Goal: Information Seeking & Learning: Learn about a topic

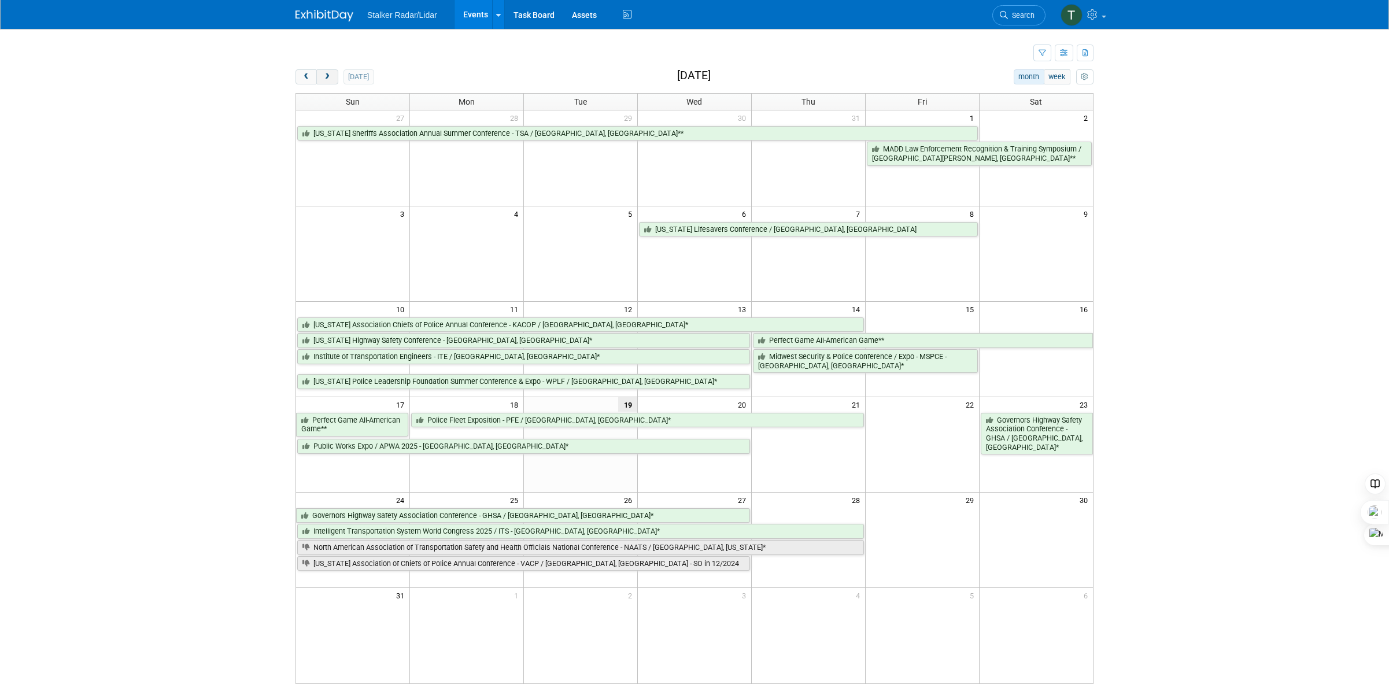
click at [334, 76] on button "next" at bounding box center [326, 76] width 21 height 15
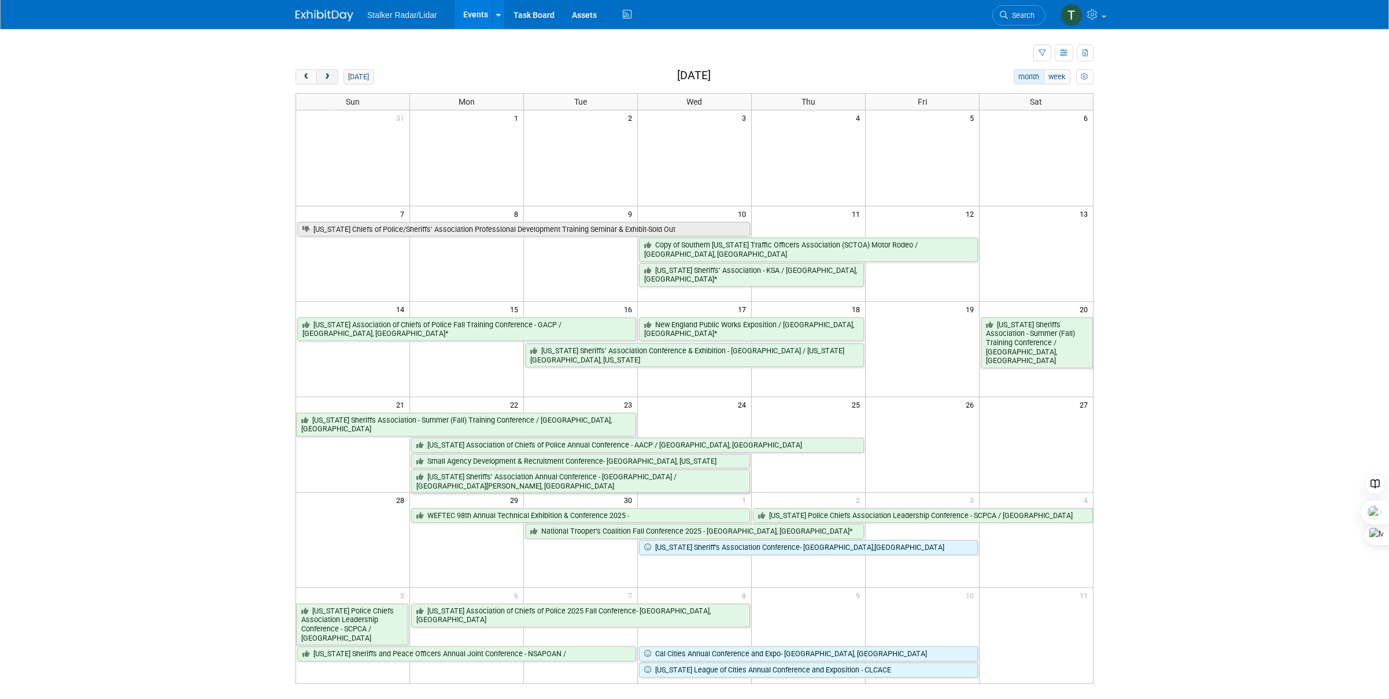
click at [332, 77] on button "next" at bounding box center [326, 76] width 21 height 15
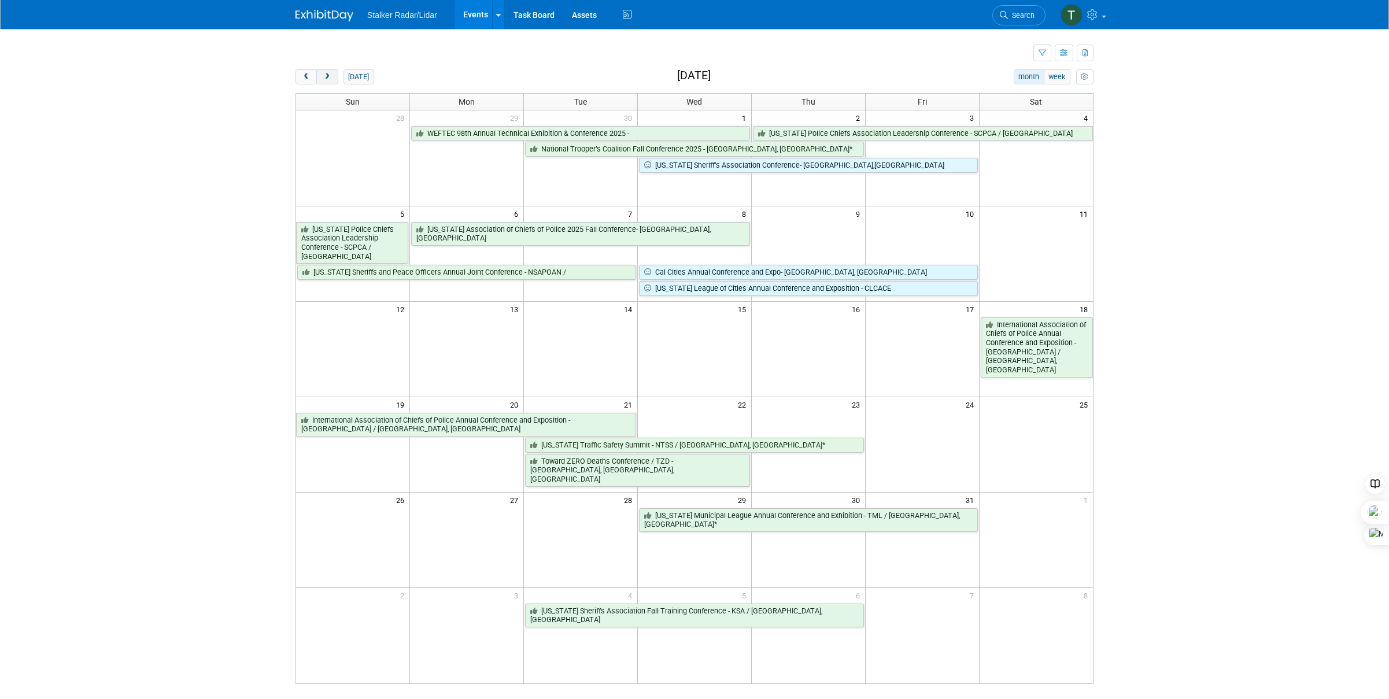
click at [331, 80] on button "next" at bounding box center [326, 76] width 21 height 15
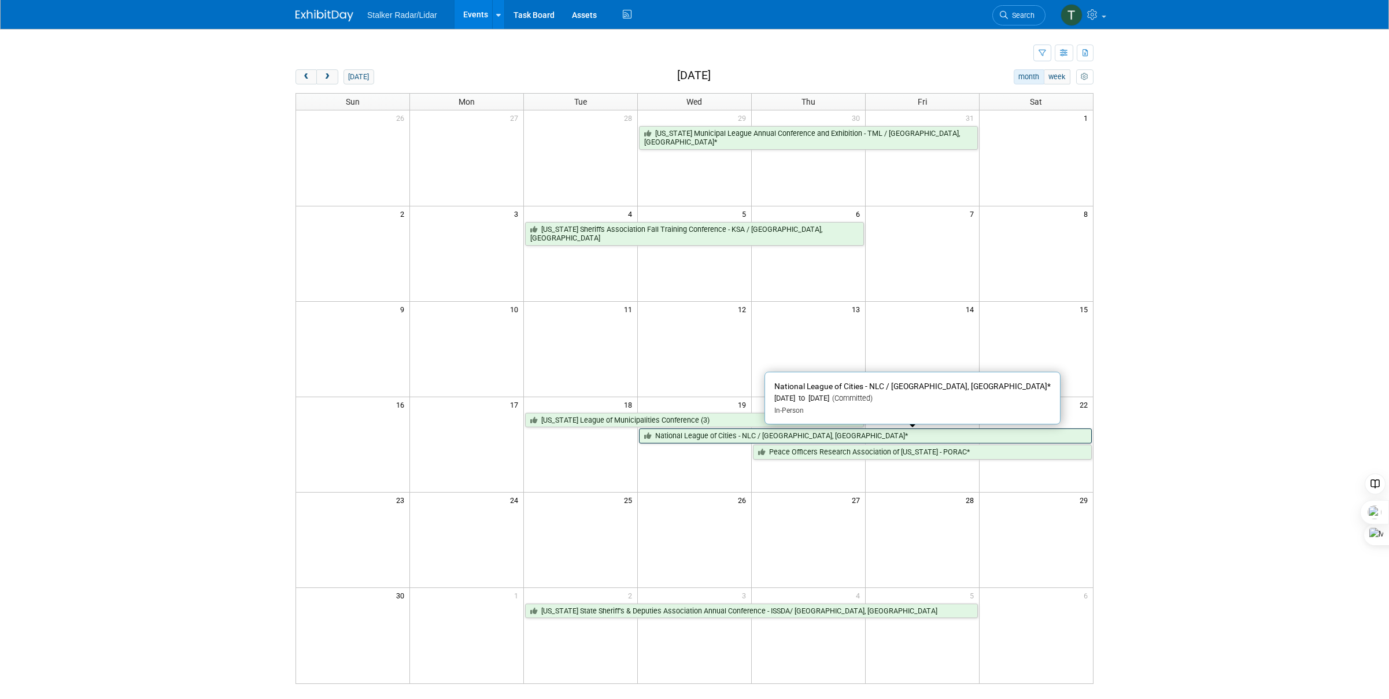
click at [714, 439] on link "National League of Cities - NLC / [GEOGRAPHIC_DATA], [GEOGRAPHIC_DATA]*" at bounding box center [865, 436] width 453 height 15
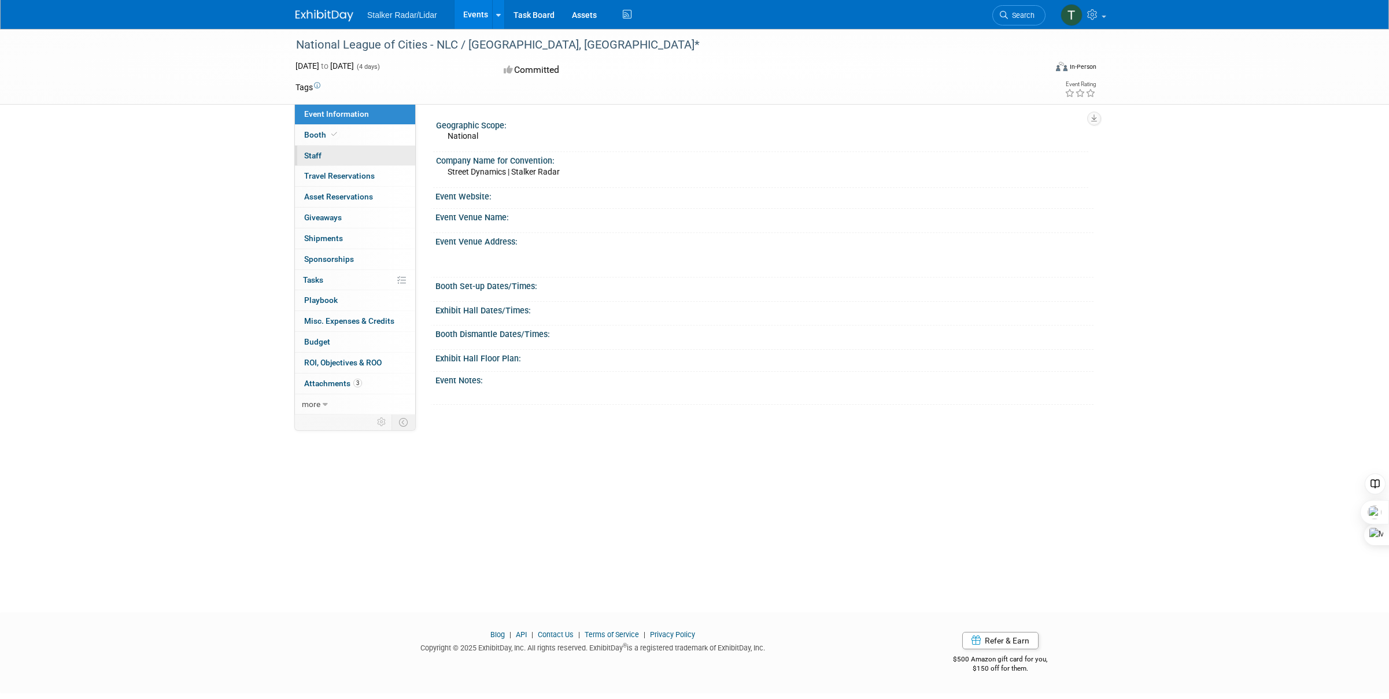
click at [327, 156] on link "0 Staff 0" at bounding box center [355, 156] width 120 height 20
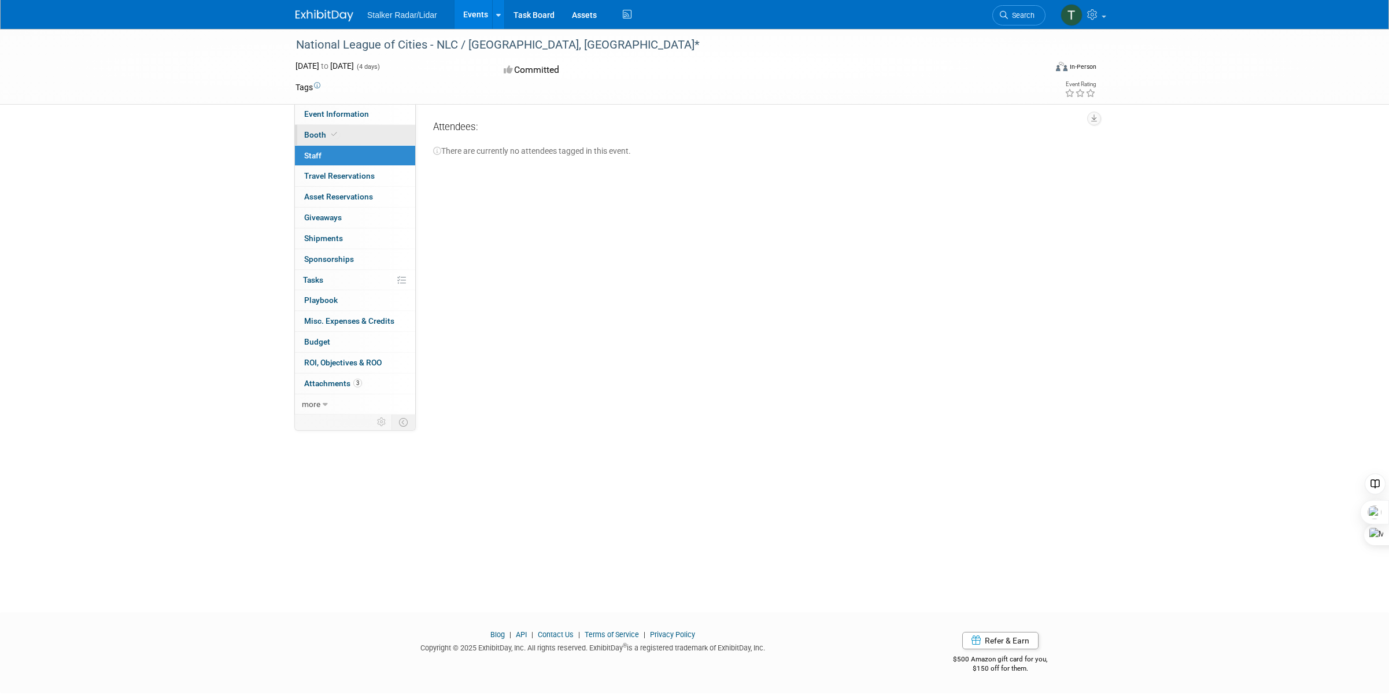
click at [331, 131] on icon at bounding box center [334, 134] width 6 height 6
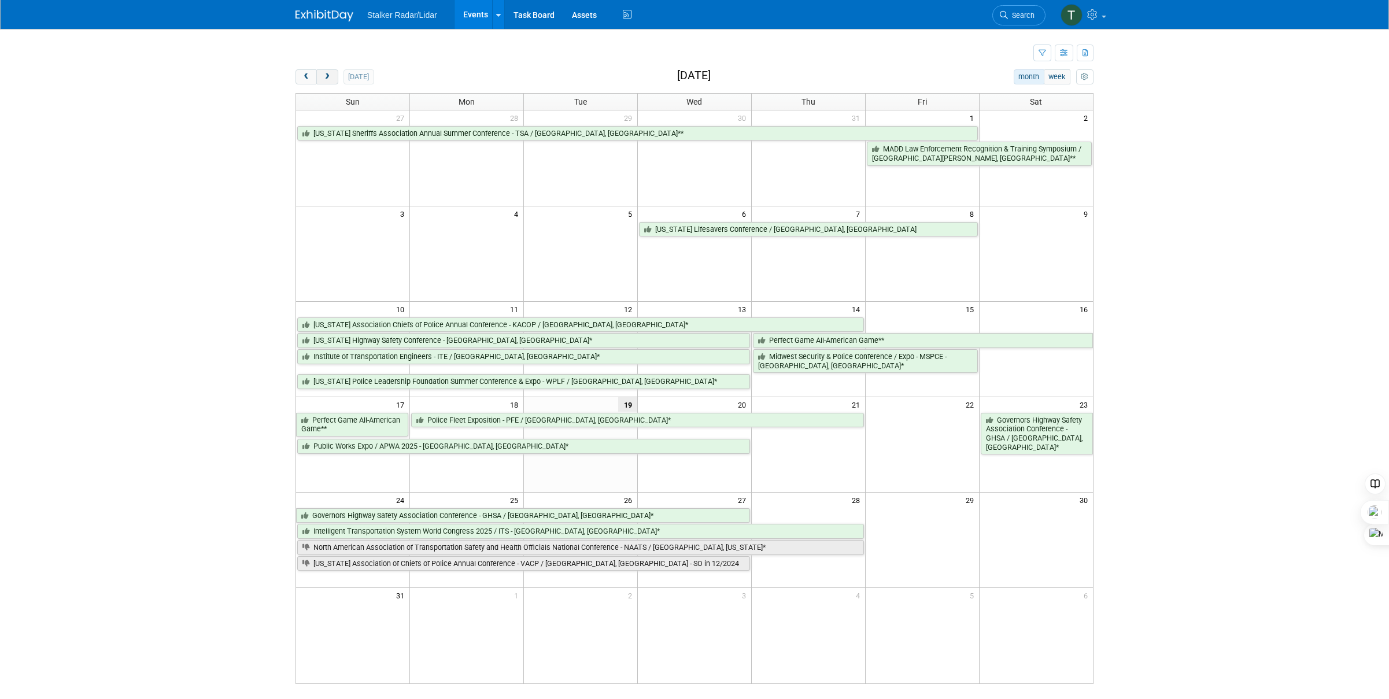
click at [327, 75] on span "next" at bounding box center [327, 77] width 9 height 8
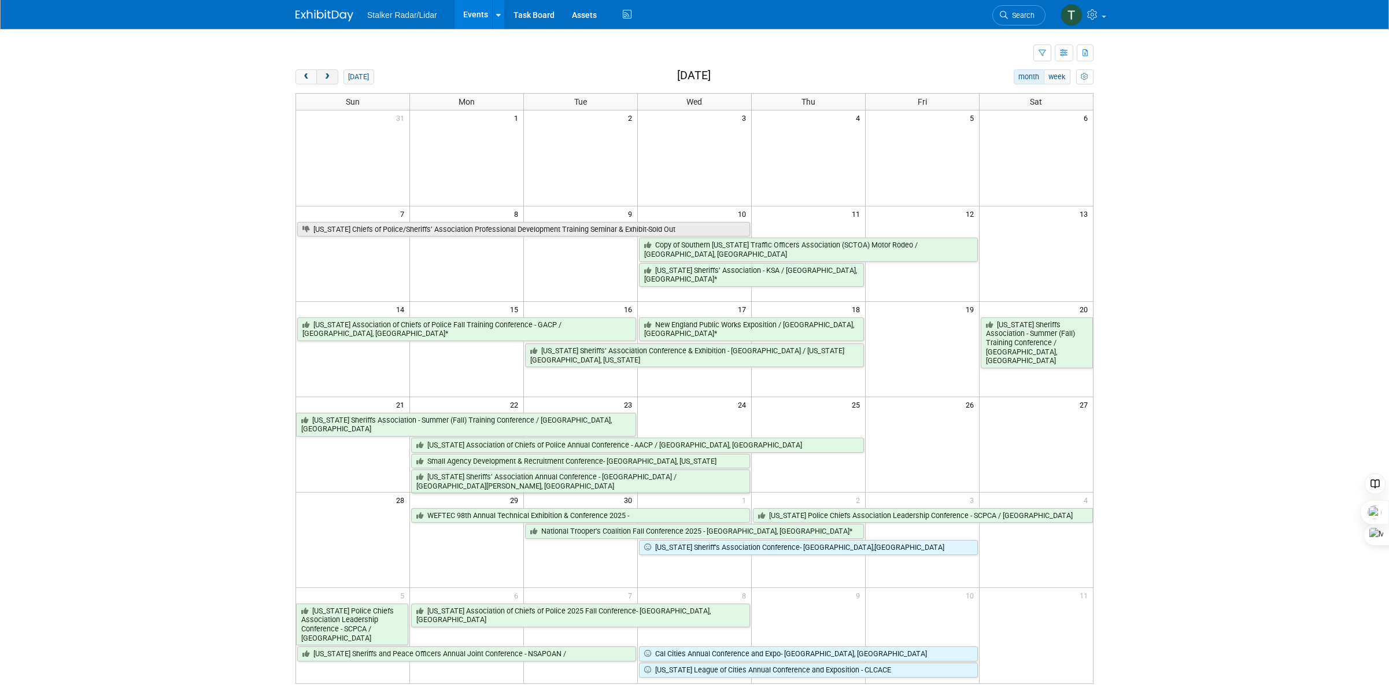
click at [327, 75] on span "next" at bounding box center [327, 77] width 9 height 8
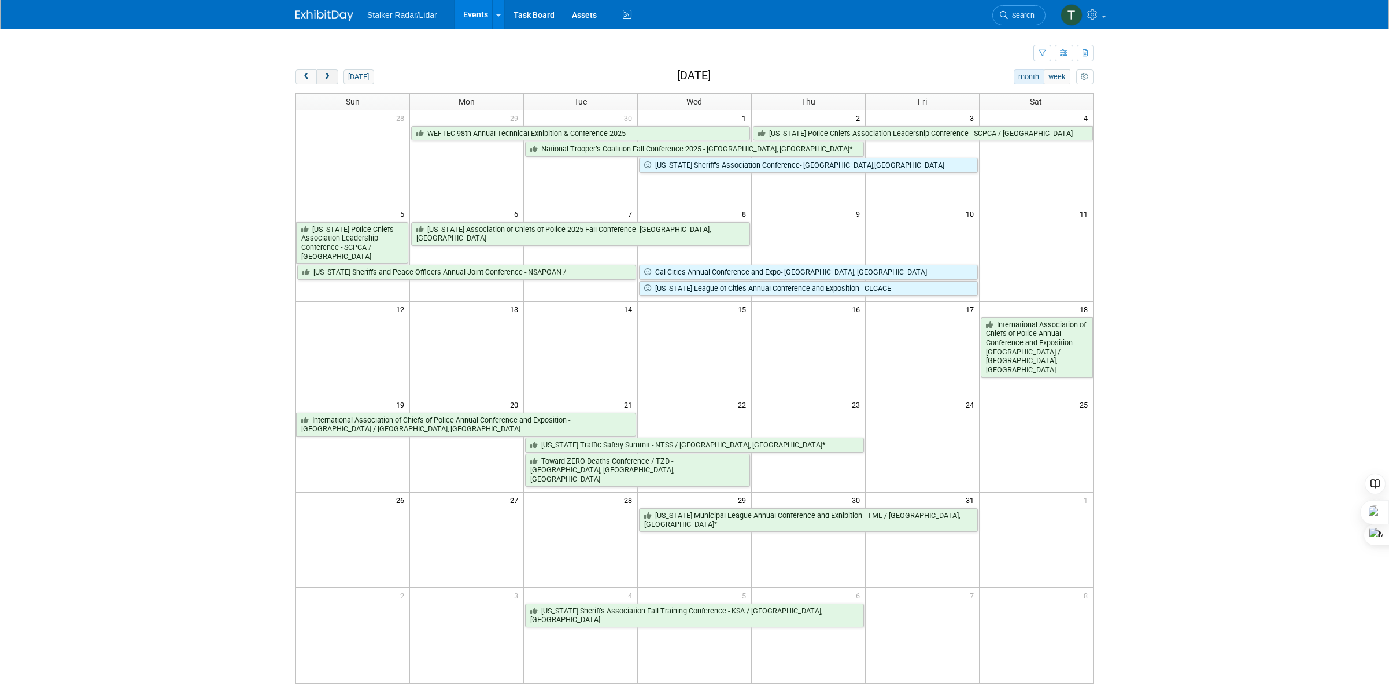
click at [327, 75] on span "next" at bounding box center [327, 77] width 9 height 8
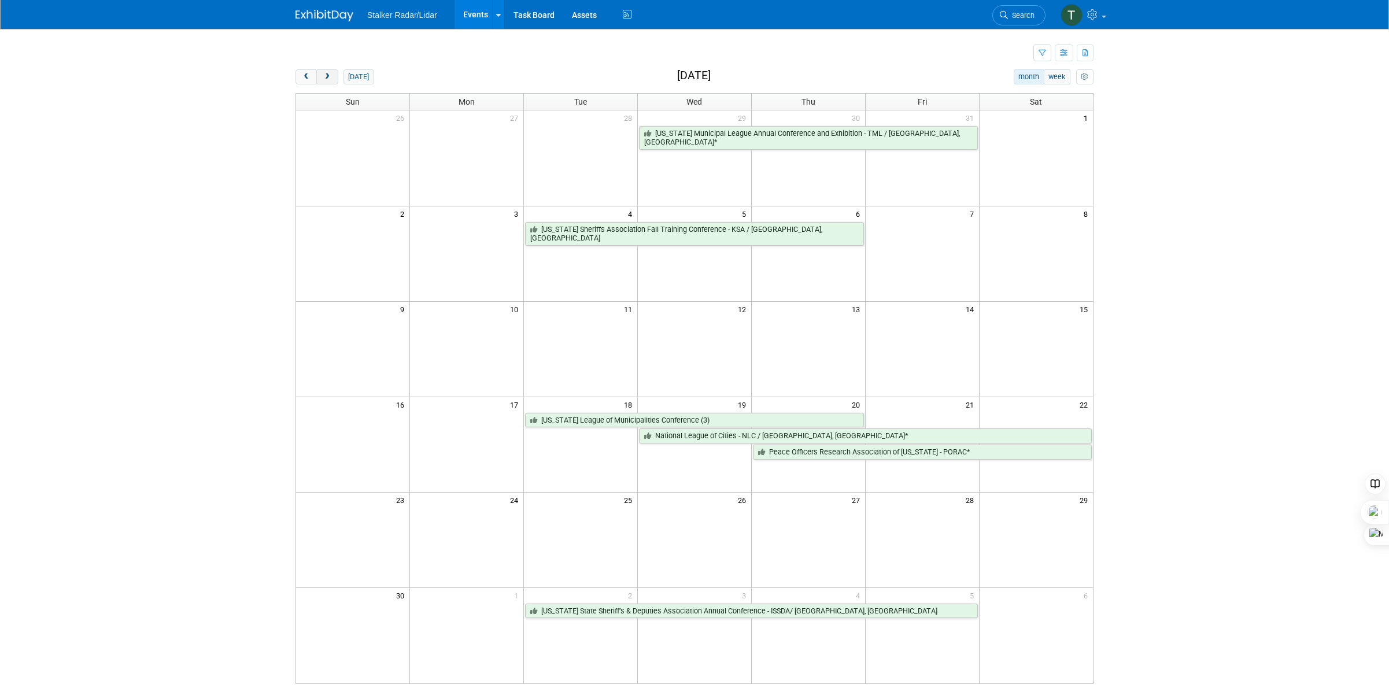
click at [327, 75] on span "next" at bounding box center [327, 77] width 9 height 8
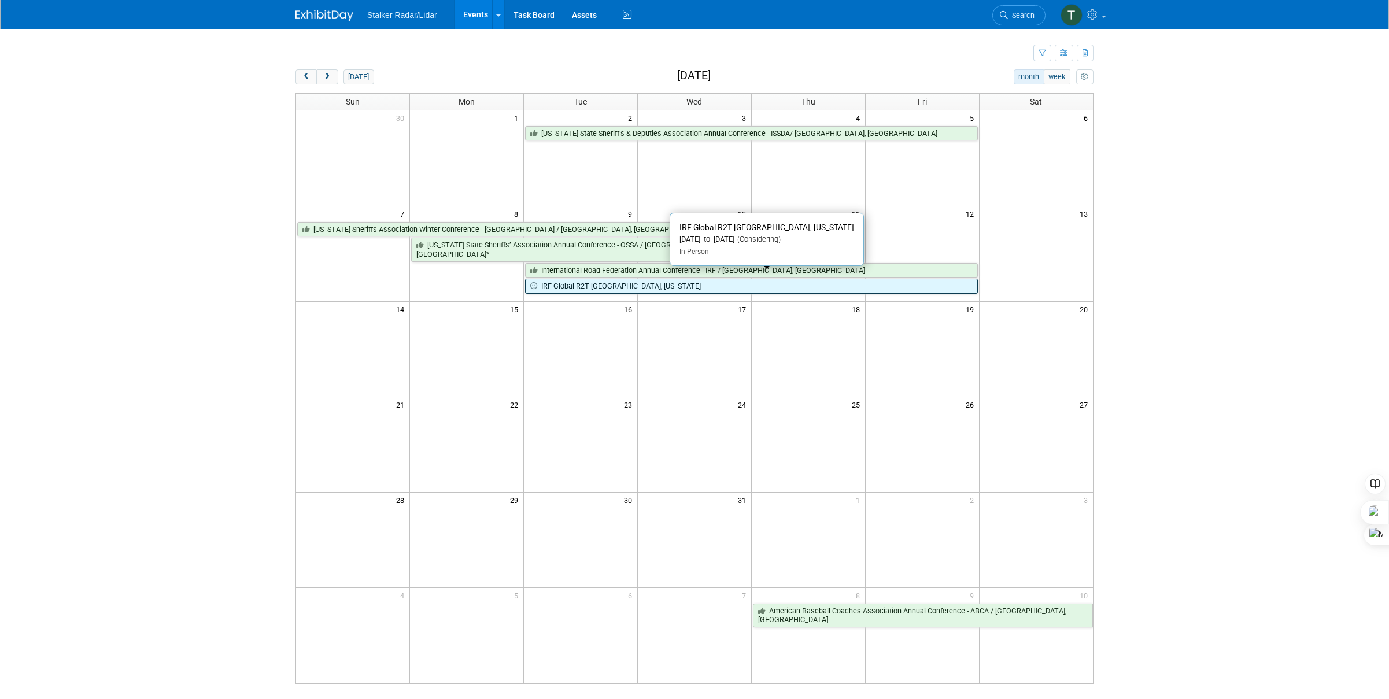
click at [560, 280] on link "IRF Global R2T [GEOGRAPHIC_DATA], [US_STATE]" at bounding box center [751, 286] width 452 height 15
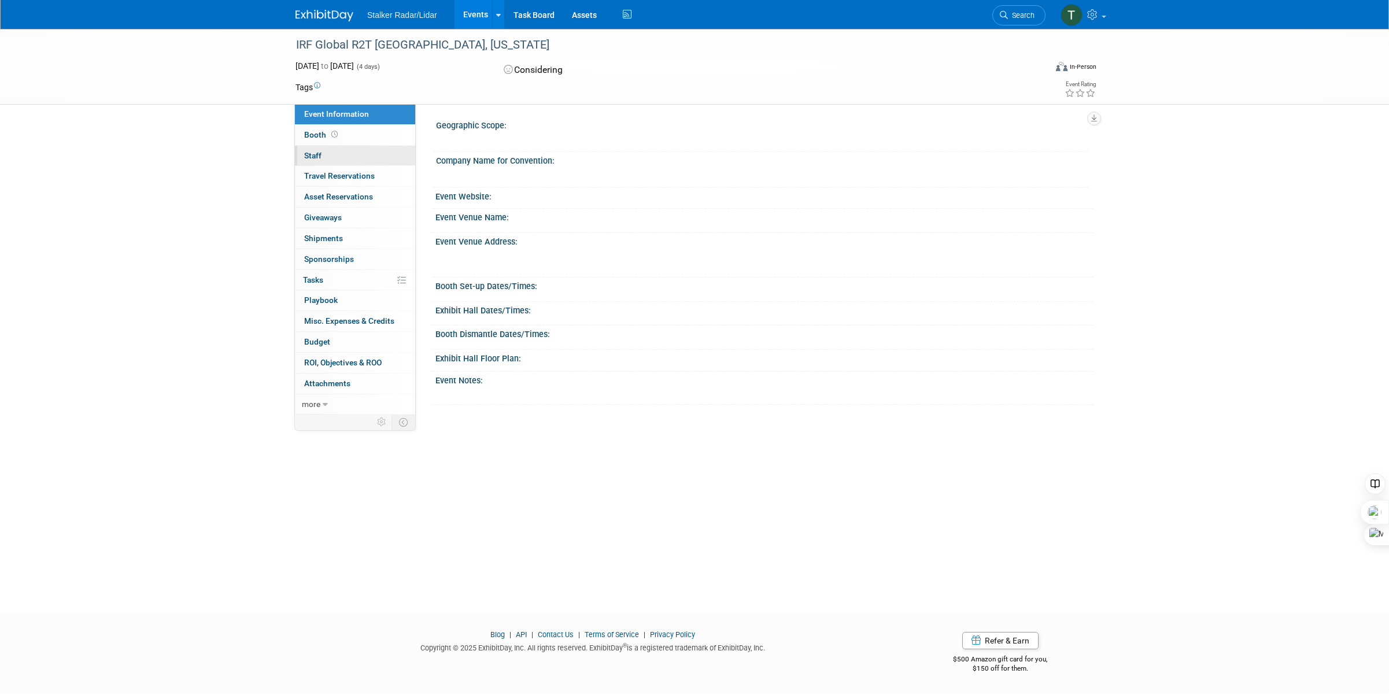
click at [332, 154] on link "0 Staff 0" at bounding box center [355, 156] width 120 height 20
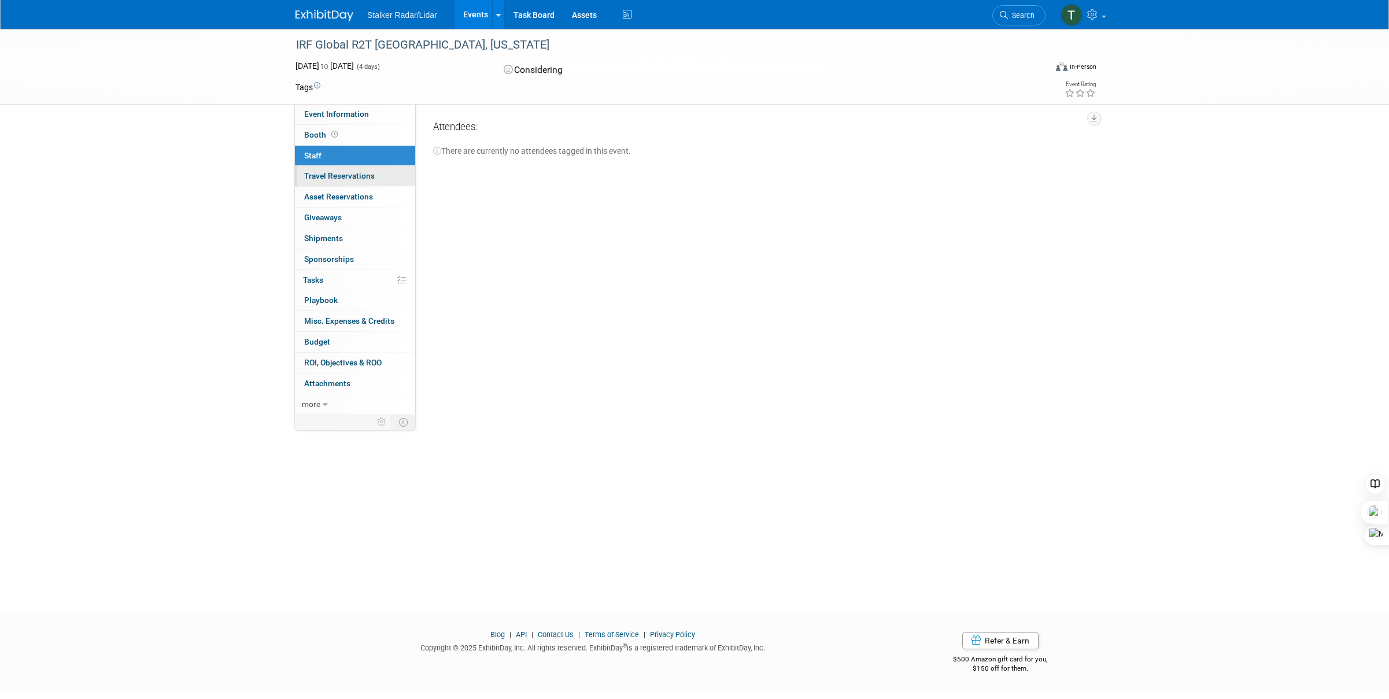
click at [322, 175] on span "Travel Reservations 0" at bounding box center [339, 175] width 71 height 9
click at [323, 186] on div "0 Travel Reservations 0 Travel Reservations" at bounding box center [355, 176] width 120 height 21
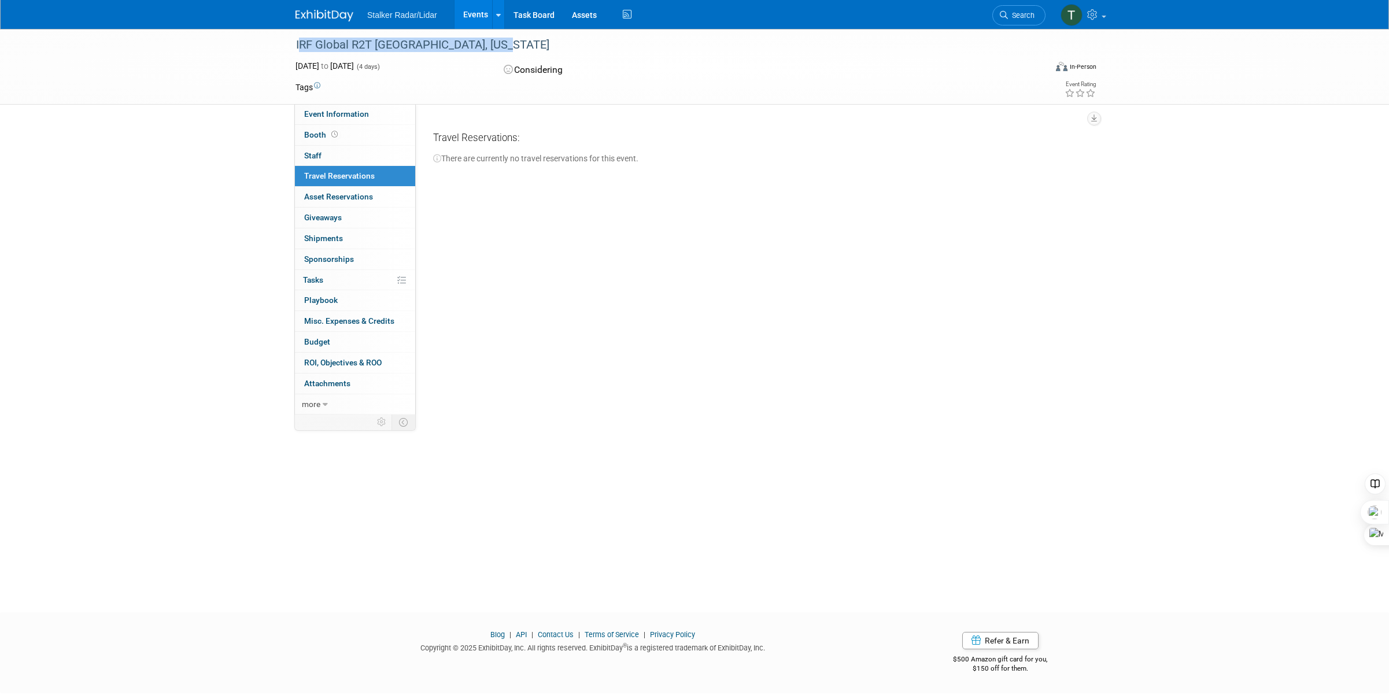
drag, startPoint x: 296, startPoint y: 41, endPoint x: 542, endPoint y: 47, distance: 246.4
click at [542, 47] on div "IRF Global R2T [GEOGRAPHIC_DATA], [US_STATE]" at bounding box center [660, 45] width 736 height 21
copy div "IRF Global R2T [GEOGRAPHIC_DATA], [US_STATE]"
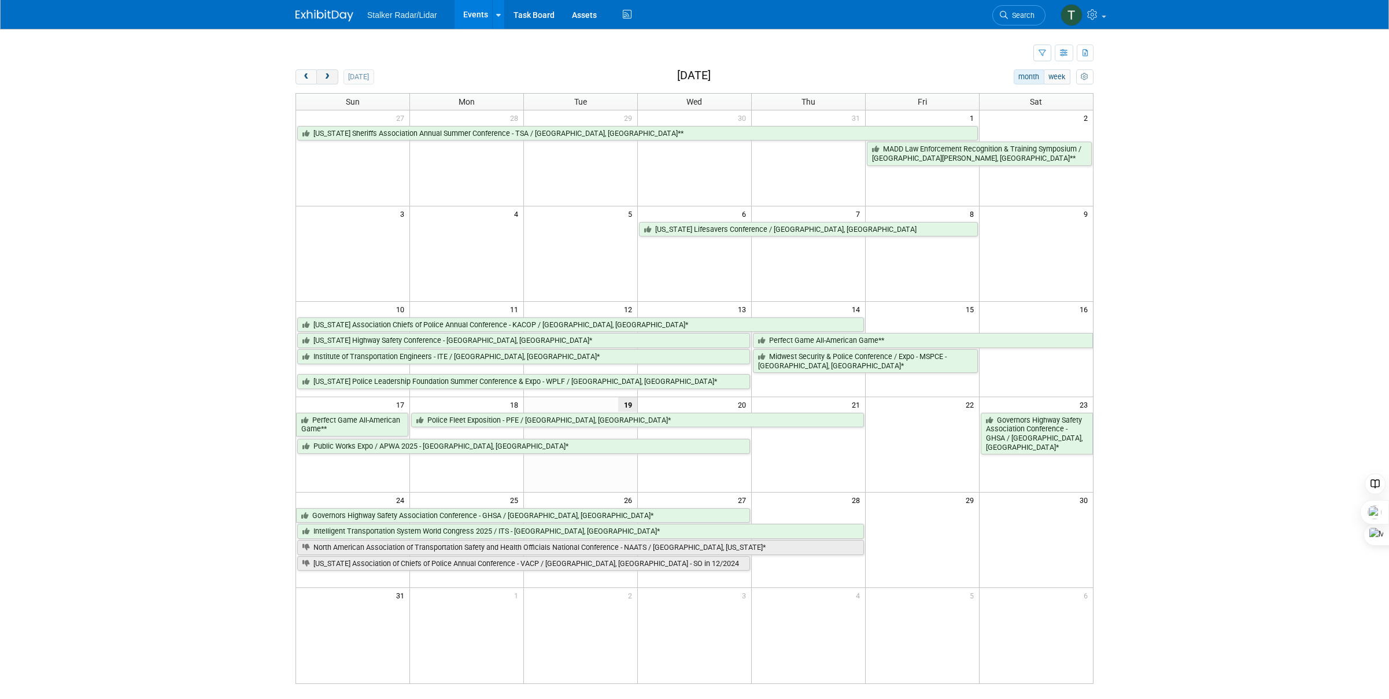
click at [328, 83] on button "next" at bounding box center [326, 76] width 21 height 15
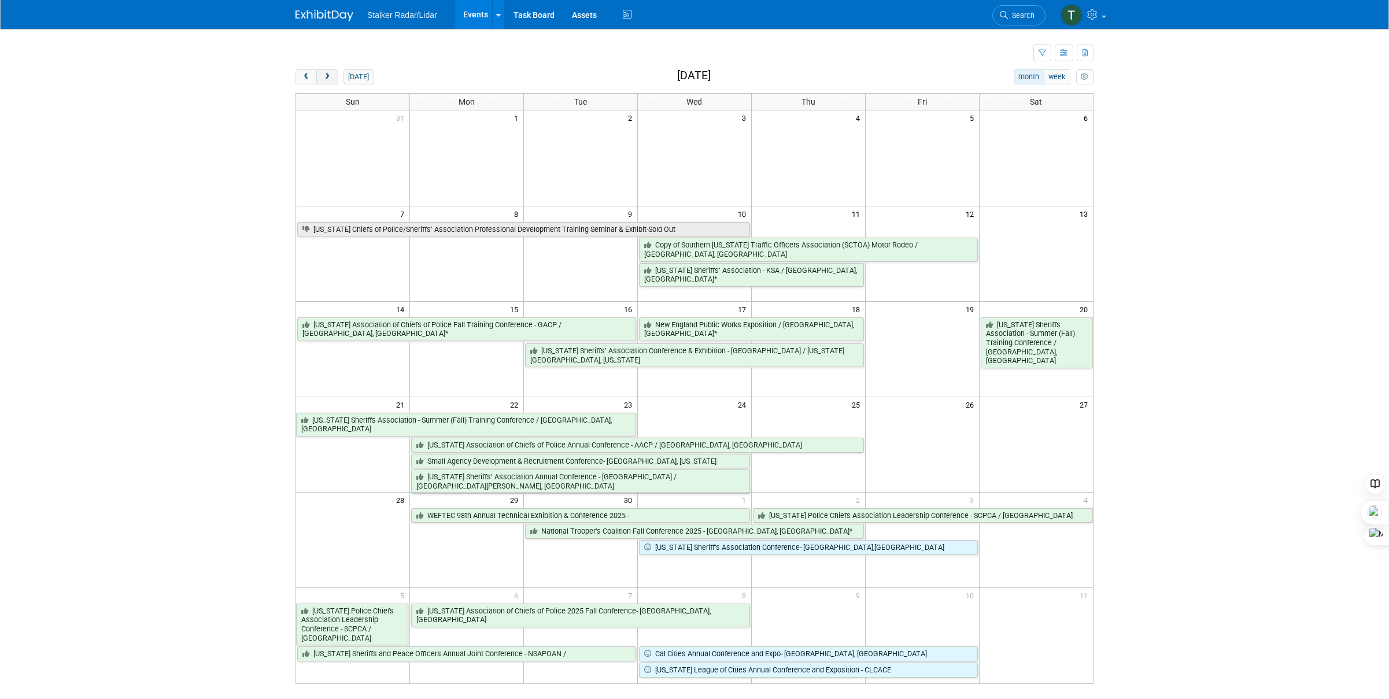
click at [328, 83] on button "next" at bounding box center [326, 76] width 21 height 15
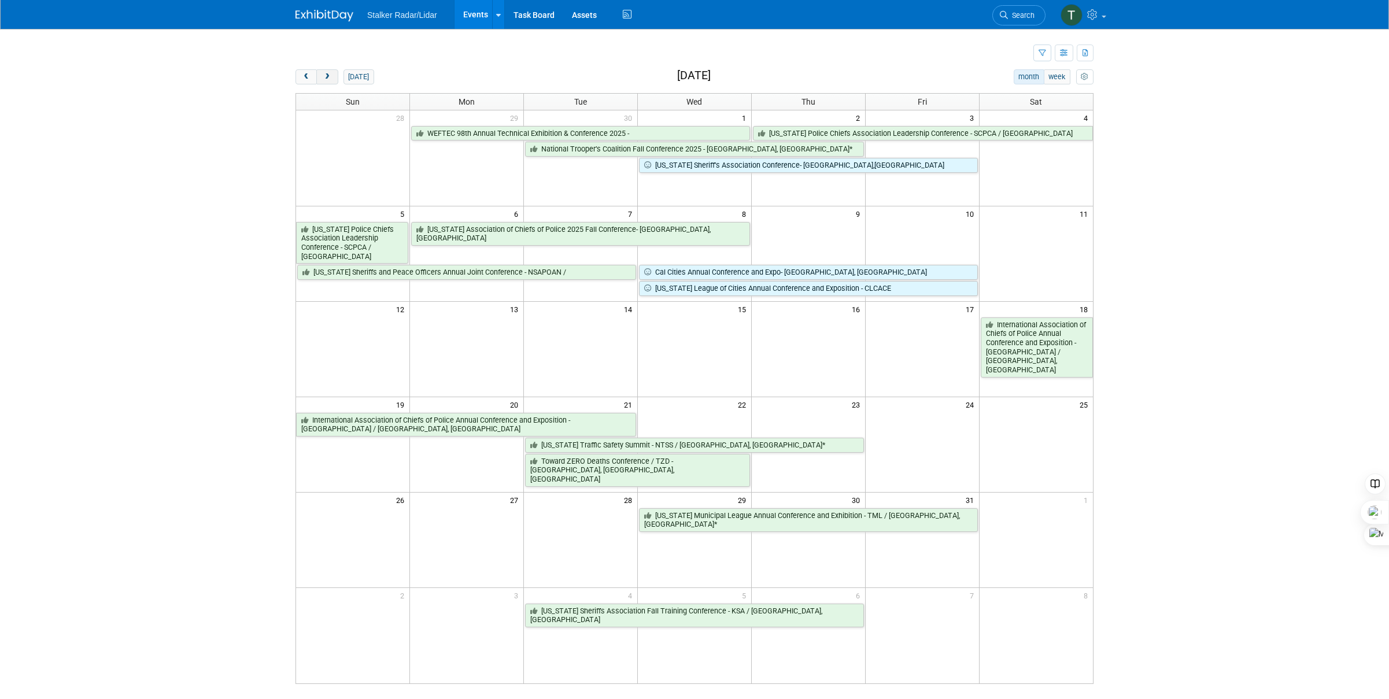
click at [328, 83] on button "next" at bounding box center [326, 76] width 21 height 15
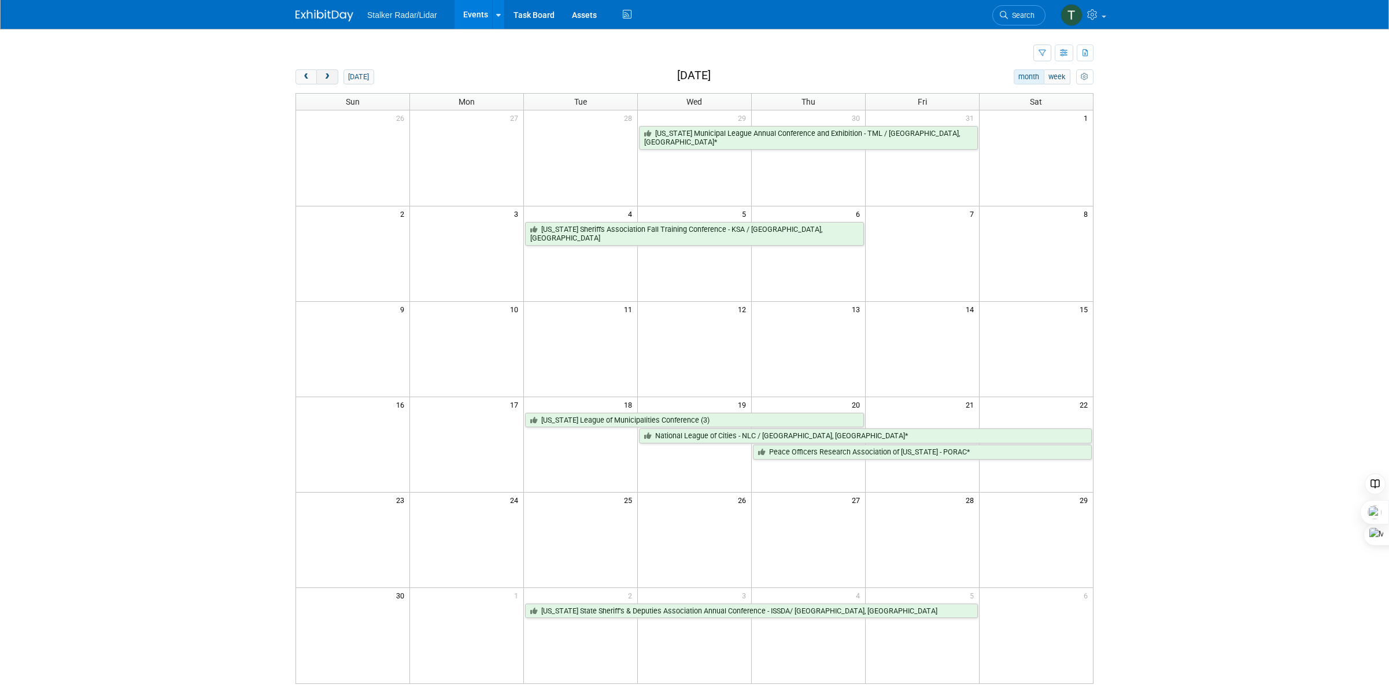
click at [328, 83] on button "next" at bounding box center [326, 76] width 21 height 15
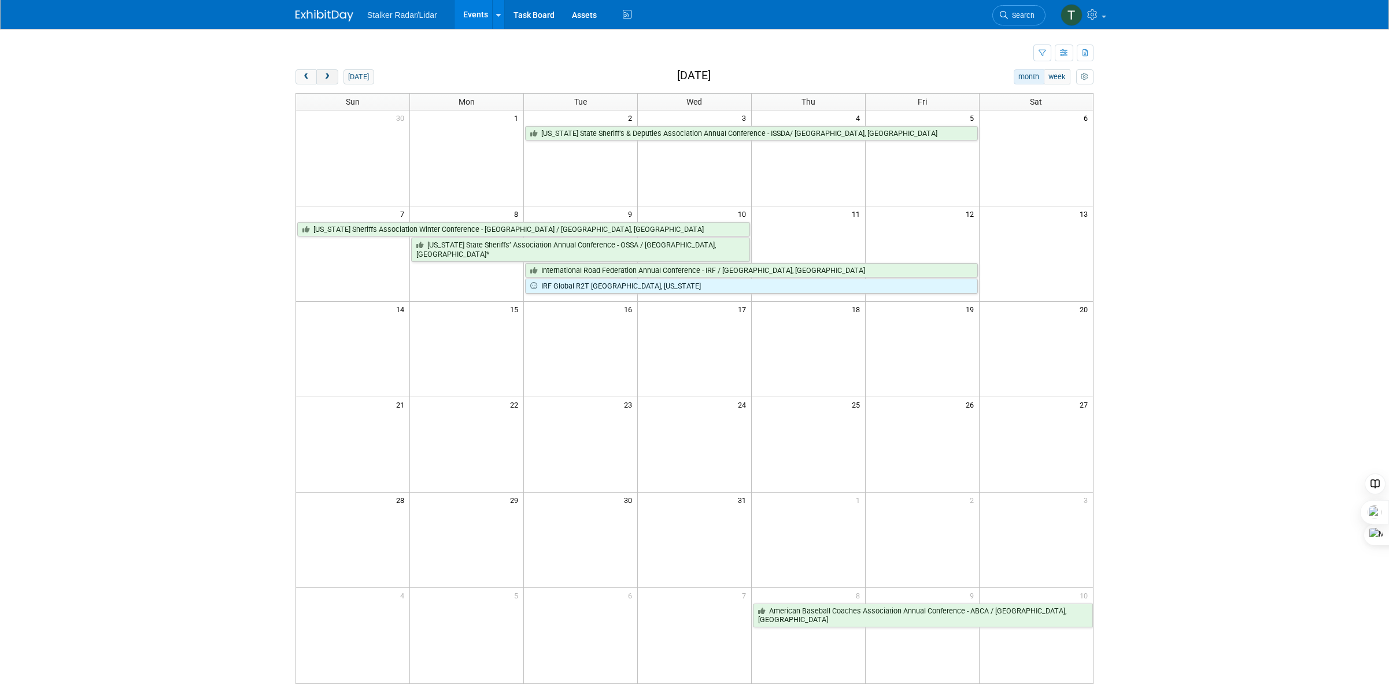
click at [328, 83] on button "next" at bounding box center [326, 76] width 21 height 15
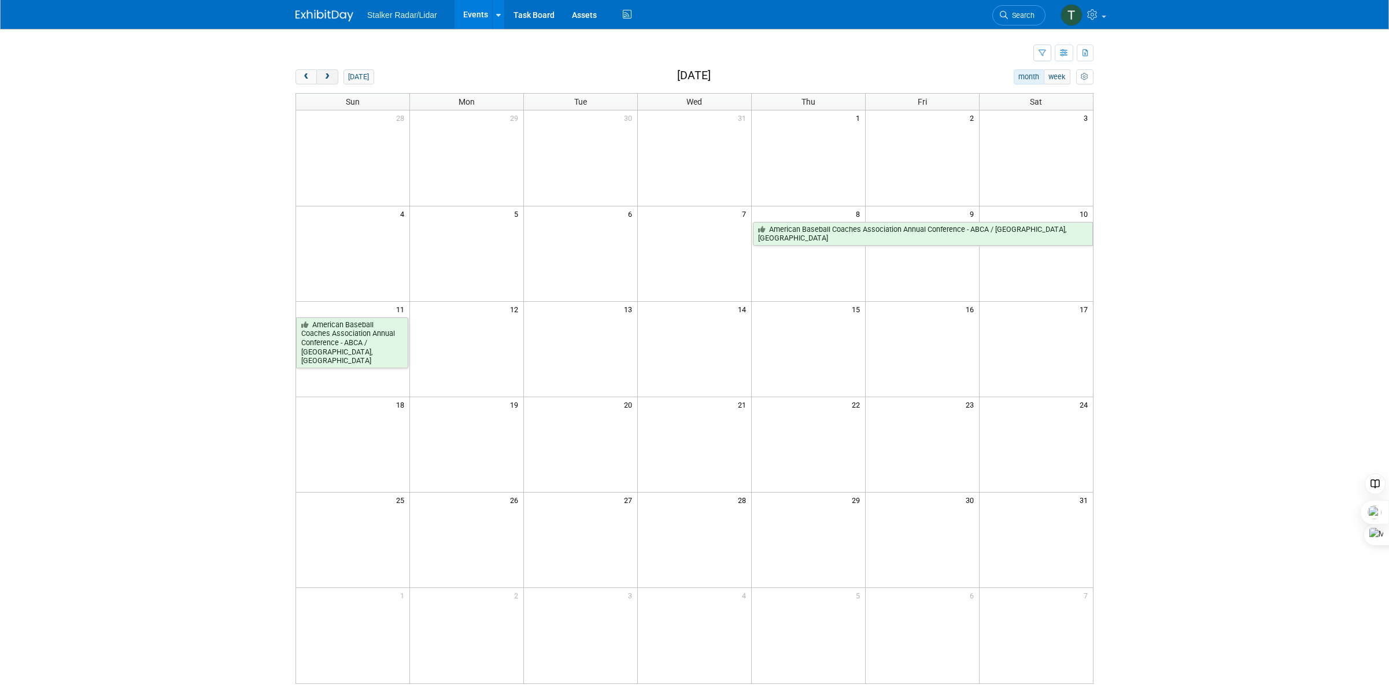
click at [328, 83] on button "next" at bounding box center [326, 76] width 21 height 15
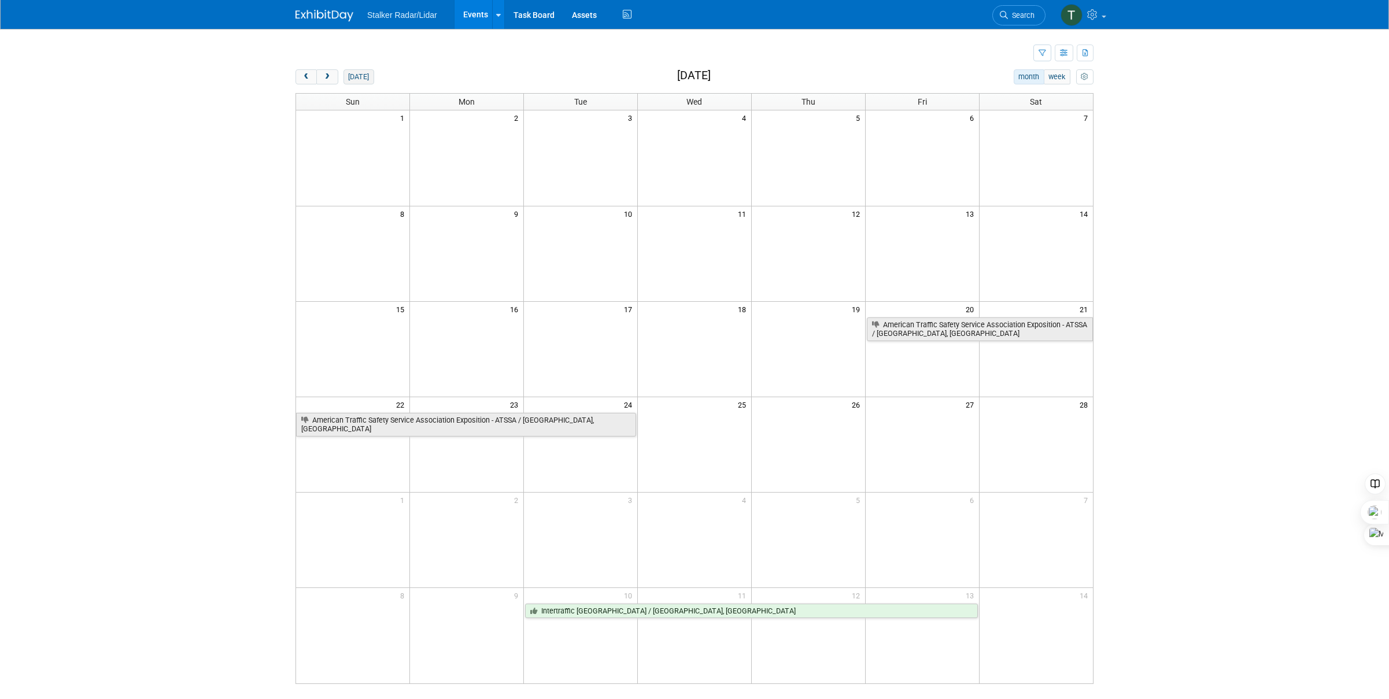
click at [350, 77] on button "[DATE]" at bounding box center [359, 76] width 31 height 15
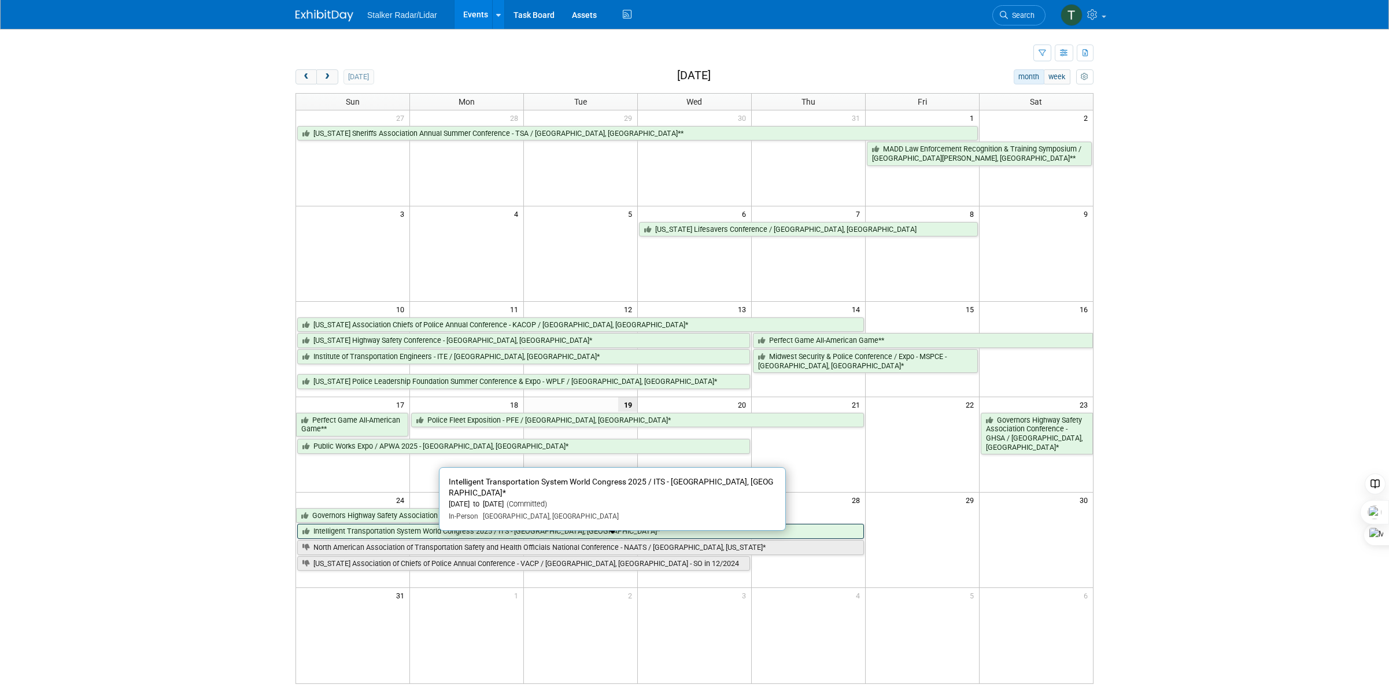
click at [350, 533] on link "Intelligent Transportation System World Congress 2025 / ITS - [GEOGRAPHIC_DATA]…" at bounding box center [580, 531] width 567 height 15
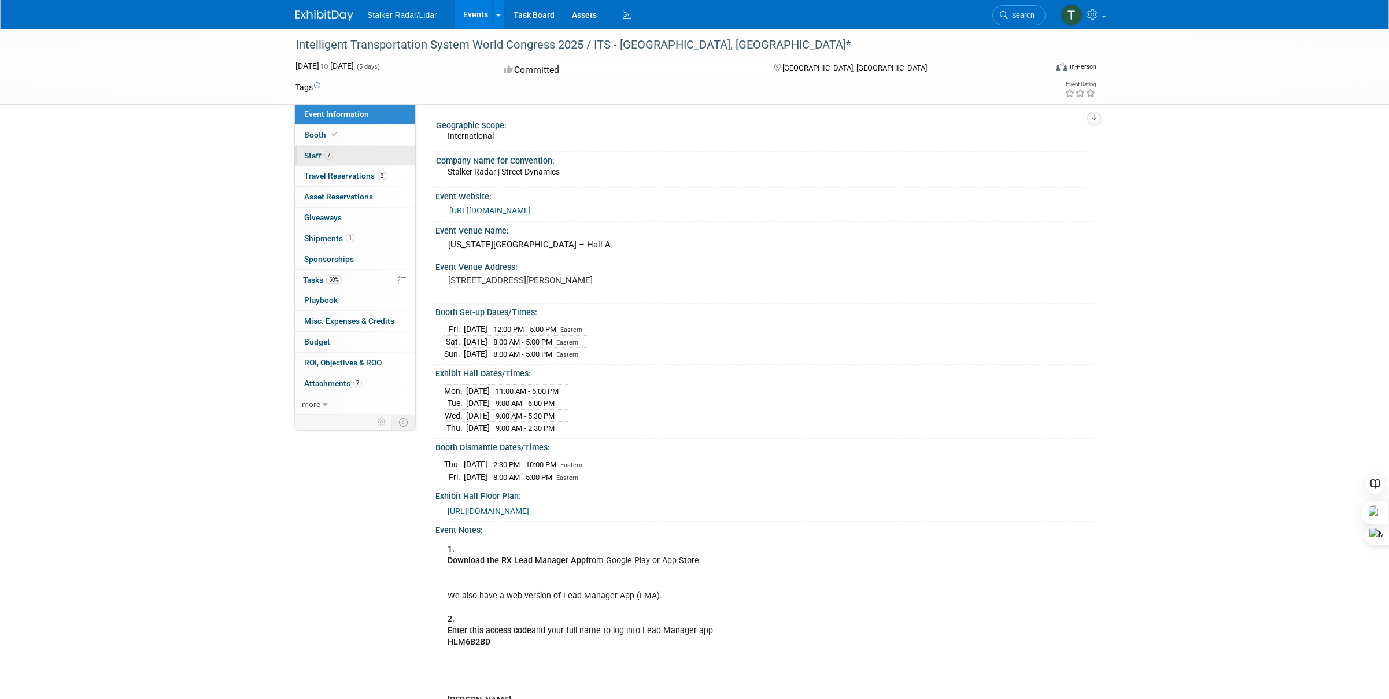
click at [320, 156] on span "Staff 7" at bounding box center [318, 155] width 29 height 9
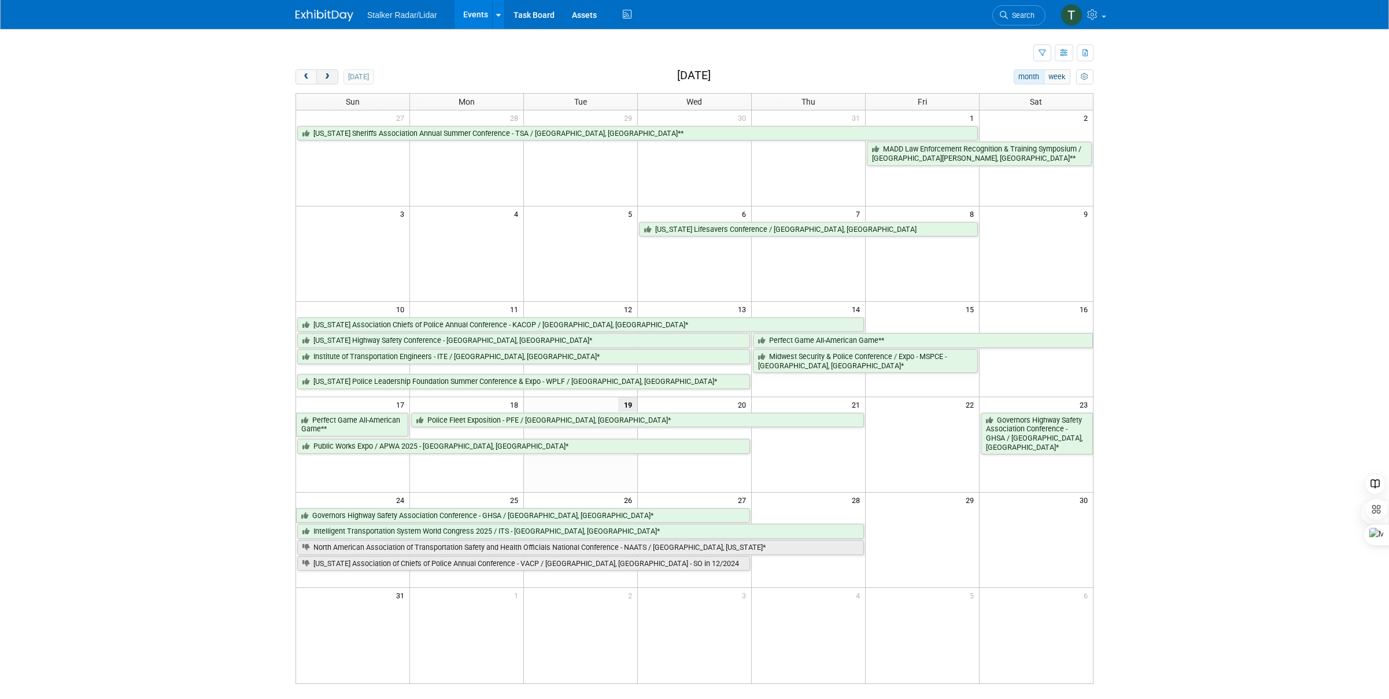
click at [328, 79] on span "next" at bounding box center [327, 77] width 9 height 8
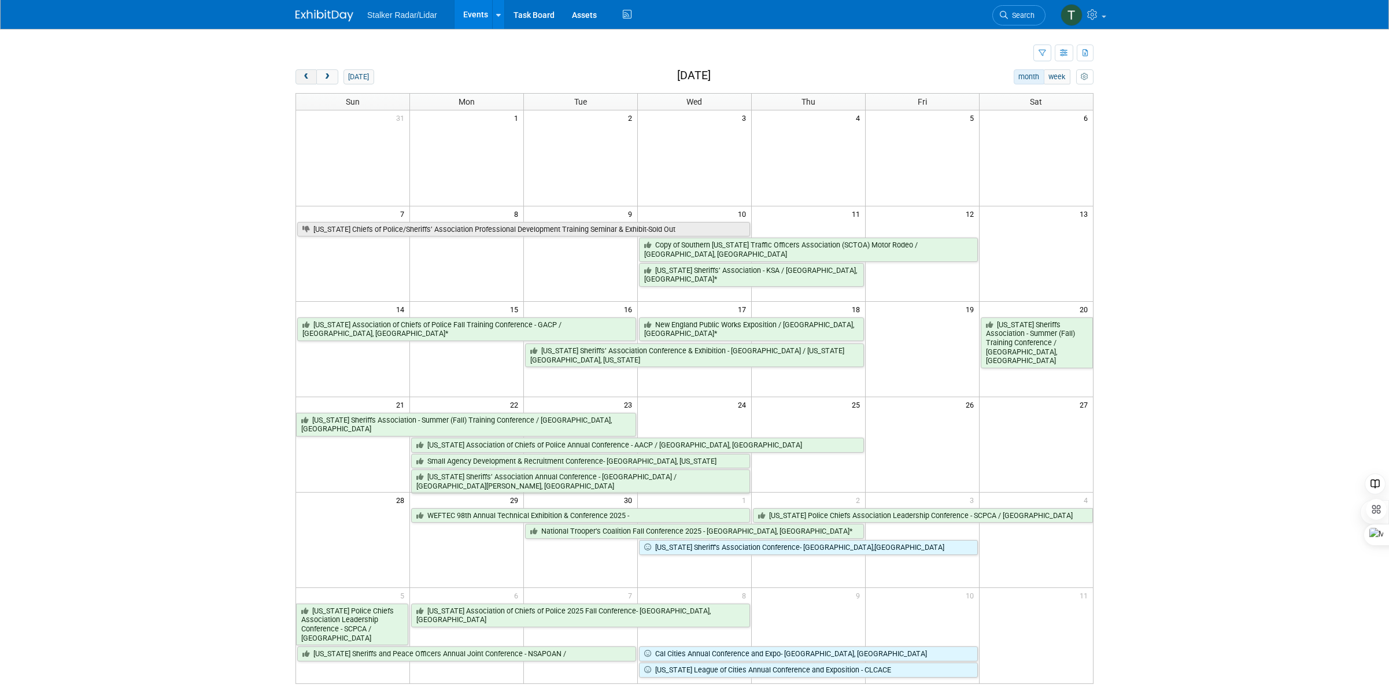
click at [308, 80] on span "prev" at bounding box center [306, 77] width 9 height 8
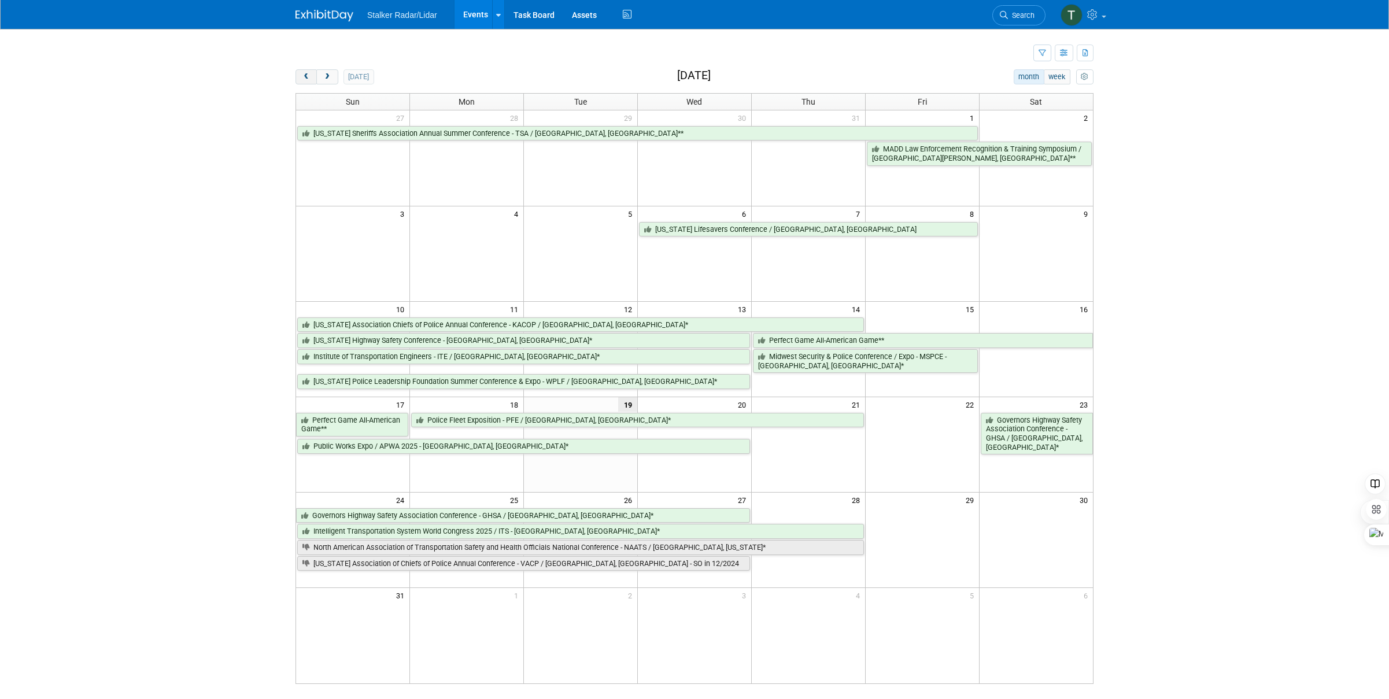
click at [308, 80] on span "prev" at bounding box center [306, 77] width 9 height 8
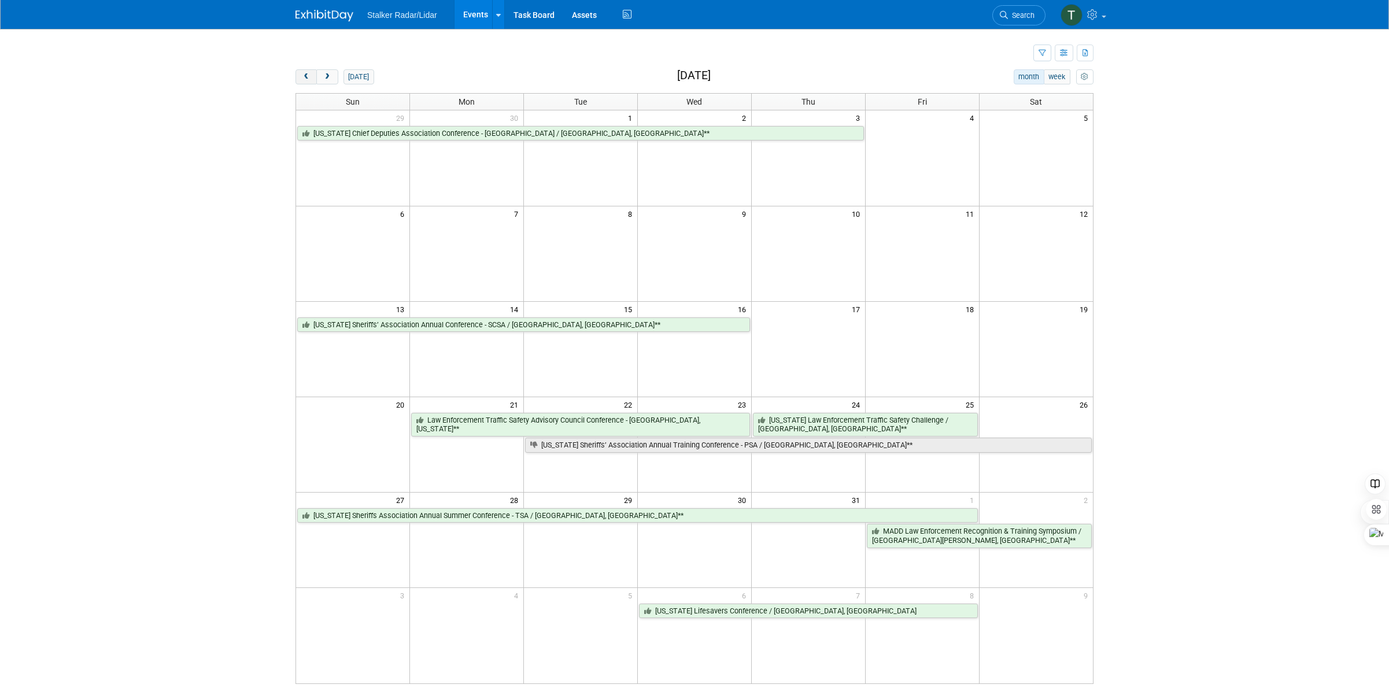
click at [308, 80] on span "prev" at bounding box center [306, 77] width 9 height 8
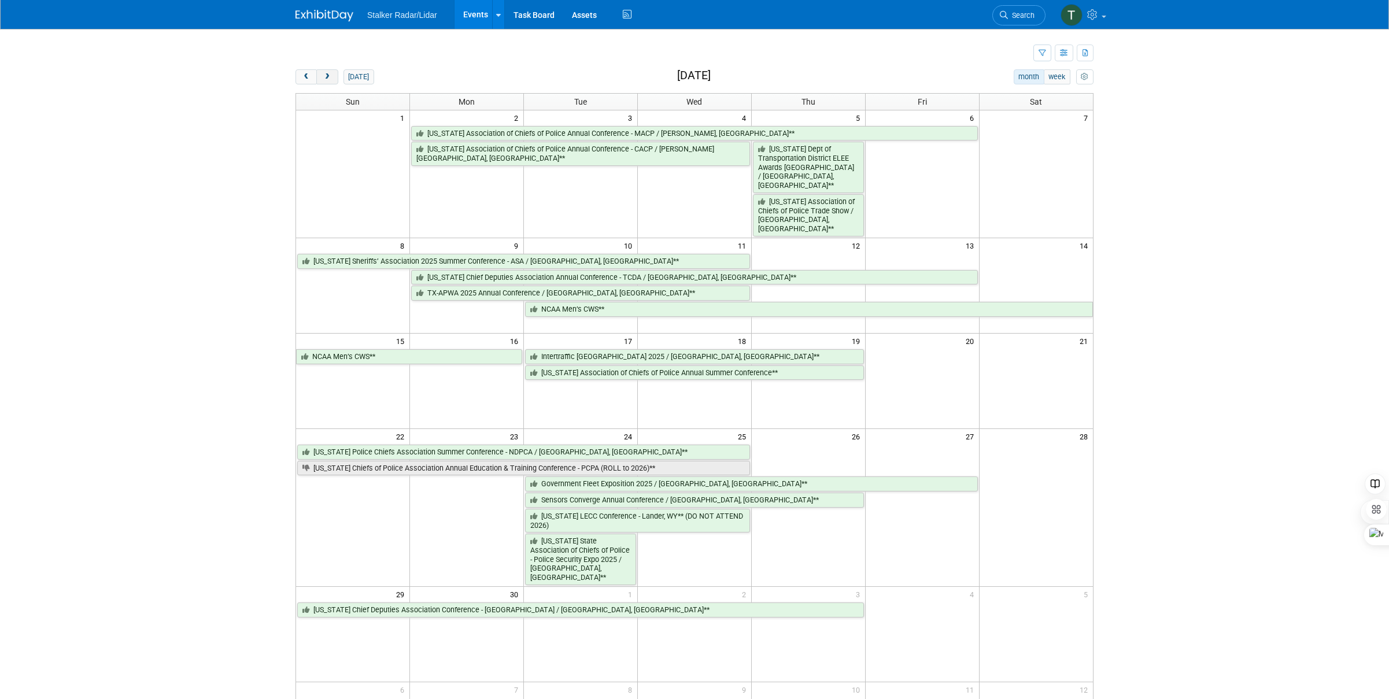
click at [335, 77] on button "next" at bounding box center [326, 76] width 21 height 15
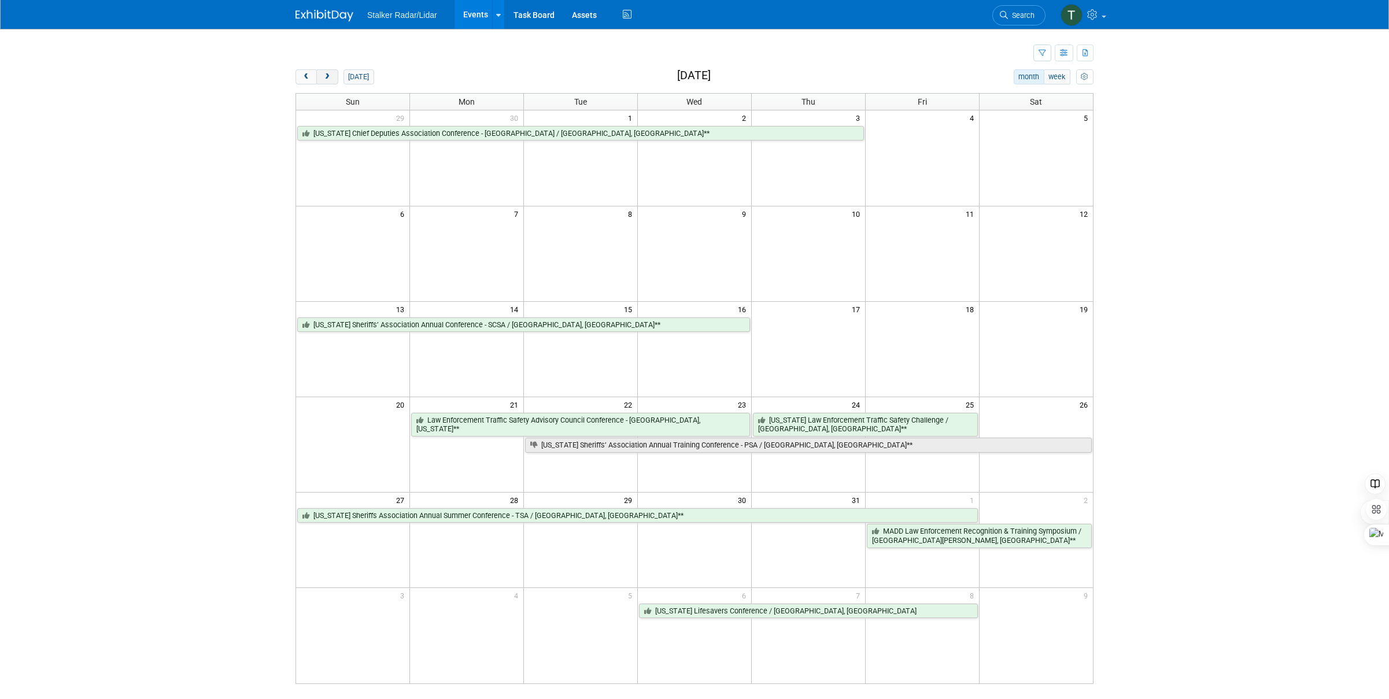
click at [334, 79] on button "next" at bounding box center [326, 76] width 21 height 15
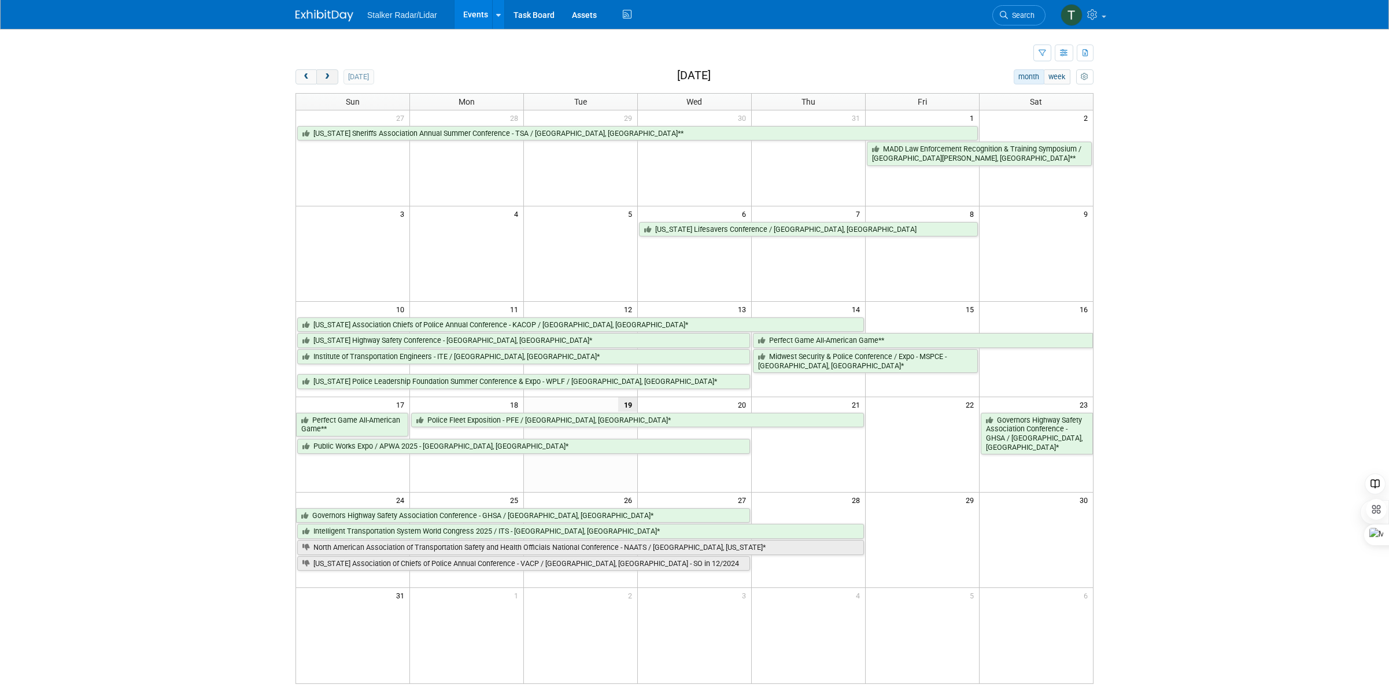
click at [334, 79] on button "next" at bounding box center [326, 76] width 21 height 15
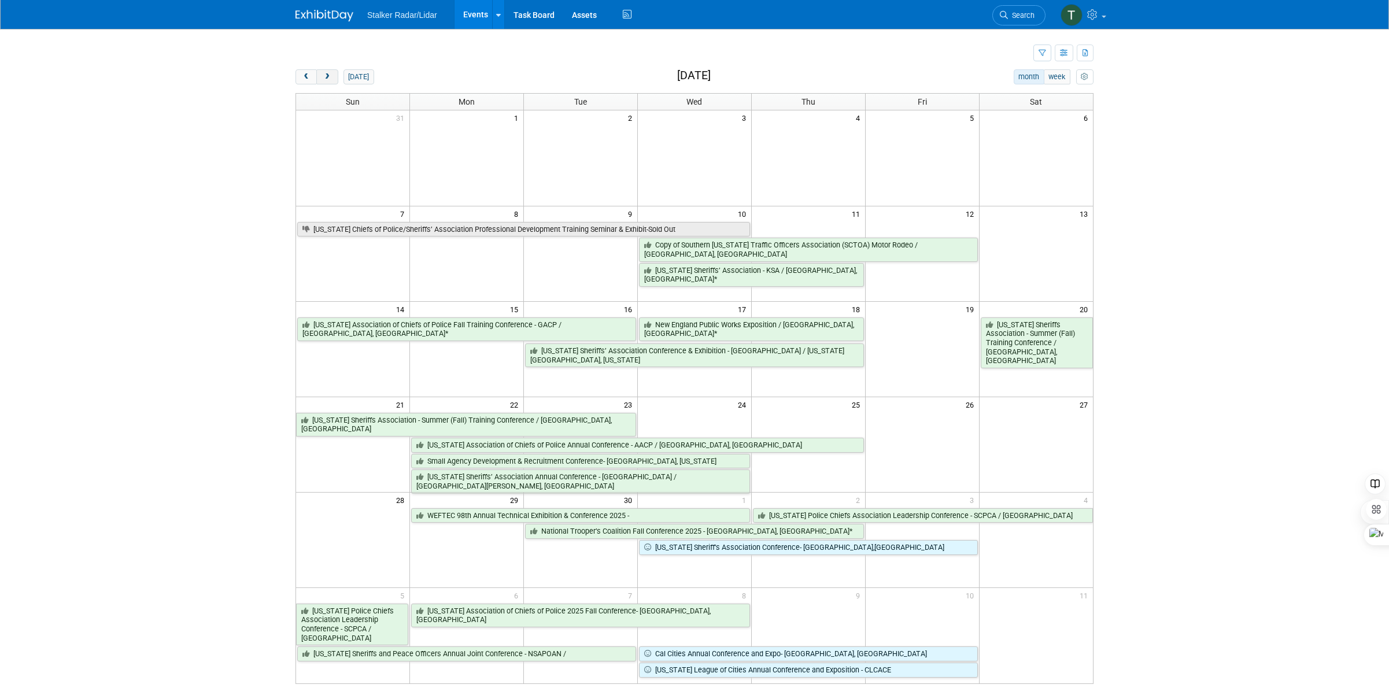
click at [334, 79] on button "next" at bounding box center [326, 76] width 21 height 15
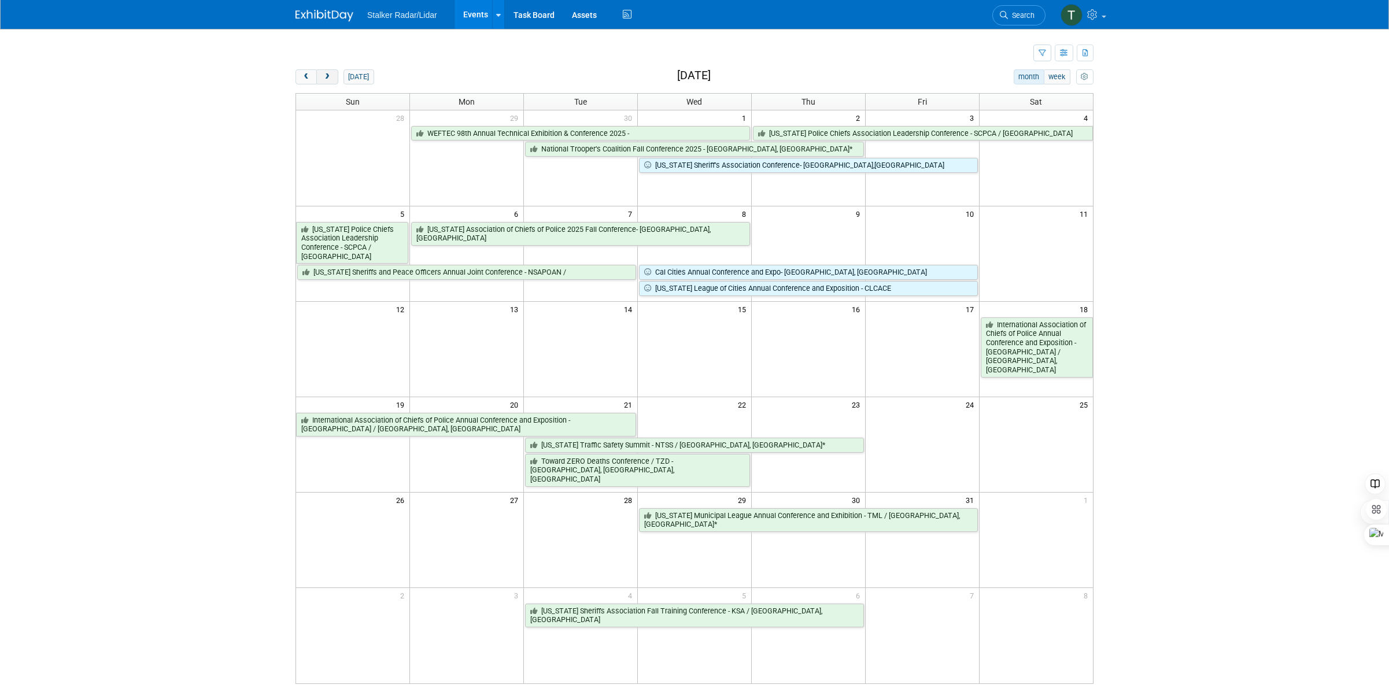
click at [334, 79] on button "next" at bounding box center [326, 76] width 21 height 15
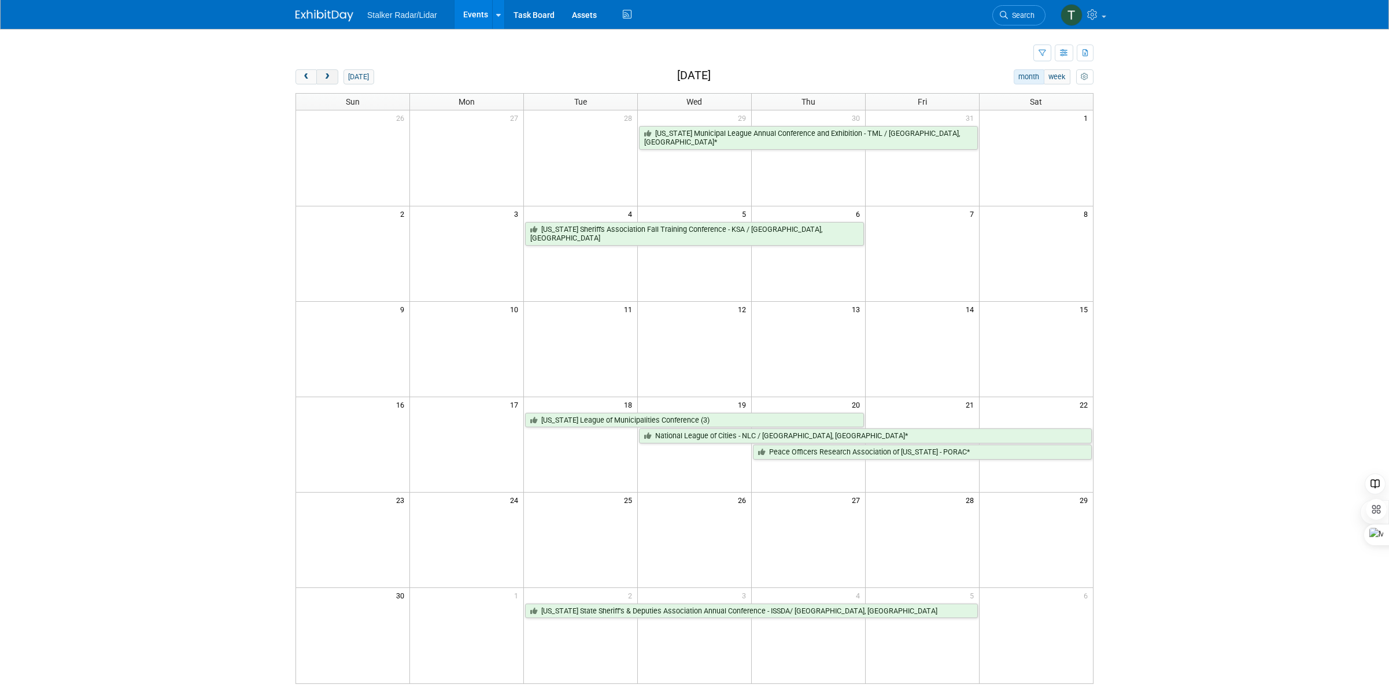
click at [334, 79] on button "next" at bounding box center [326, 76] width 21 height 15
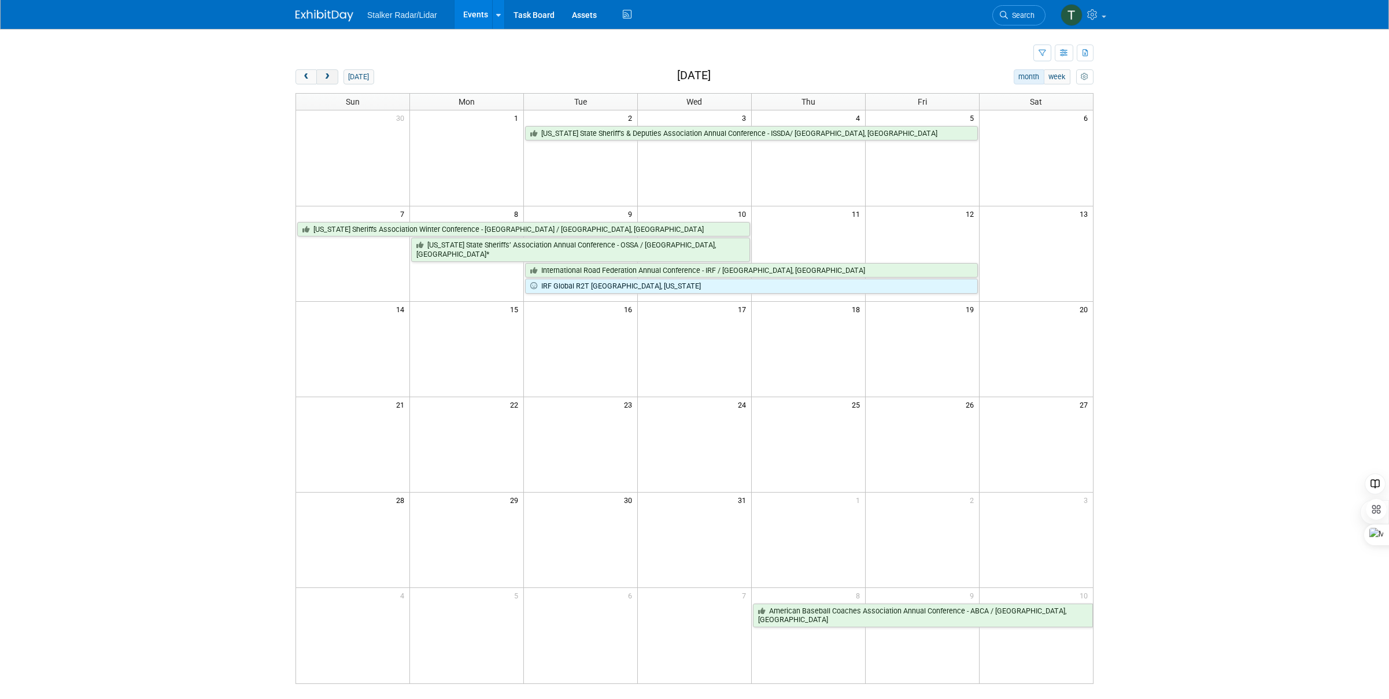
click at [334, 79] on button "next" at bounding box center [326, 76] width 21 height 15
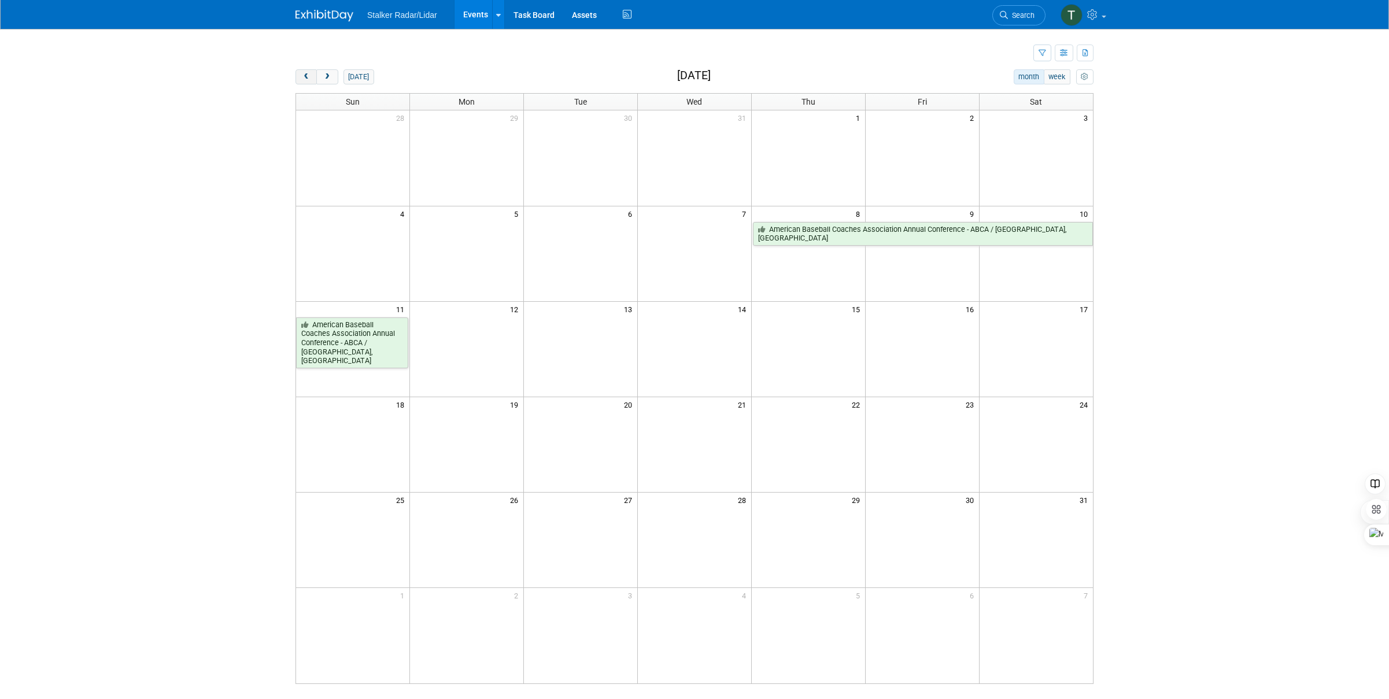
click at [313, 77] on button "prev" at bounding box center [306, 76] width 21 height 15
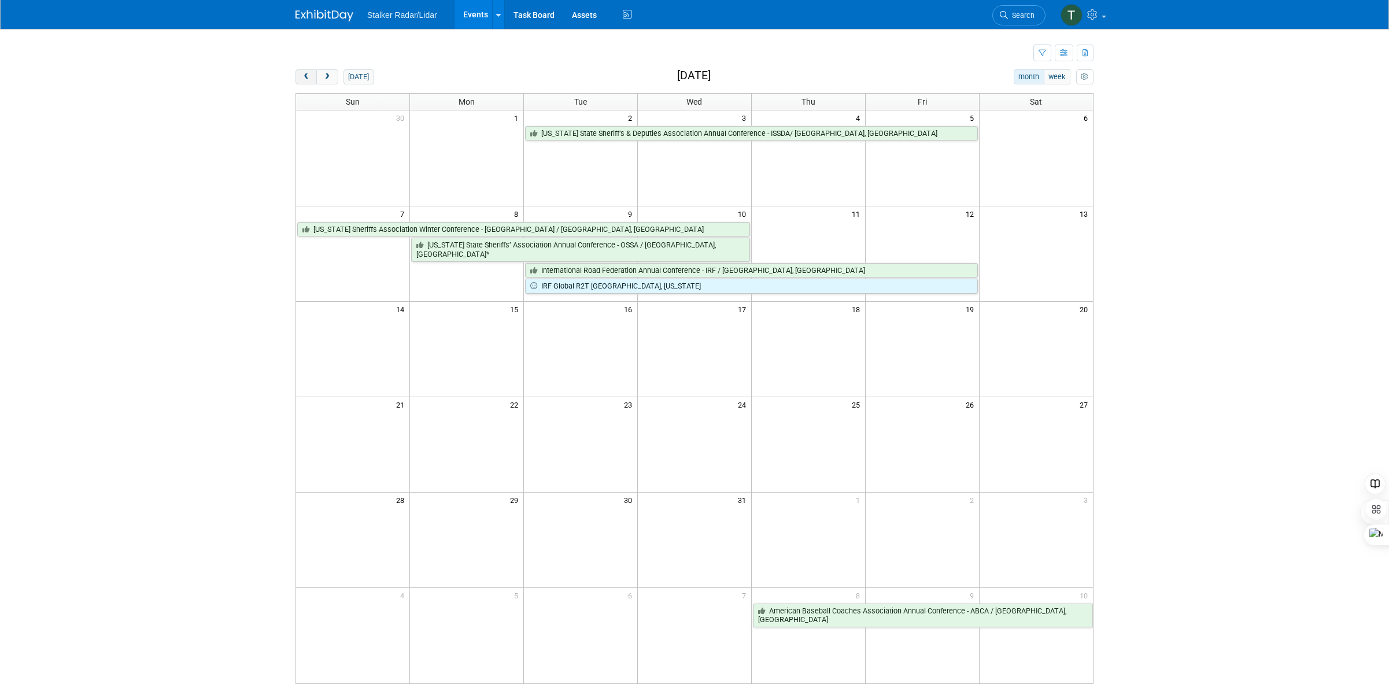
click at [312, 78] on button "prev" at bounding box center [306, 76] width 21 height 15
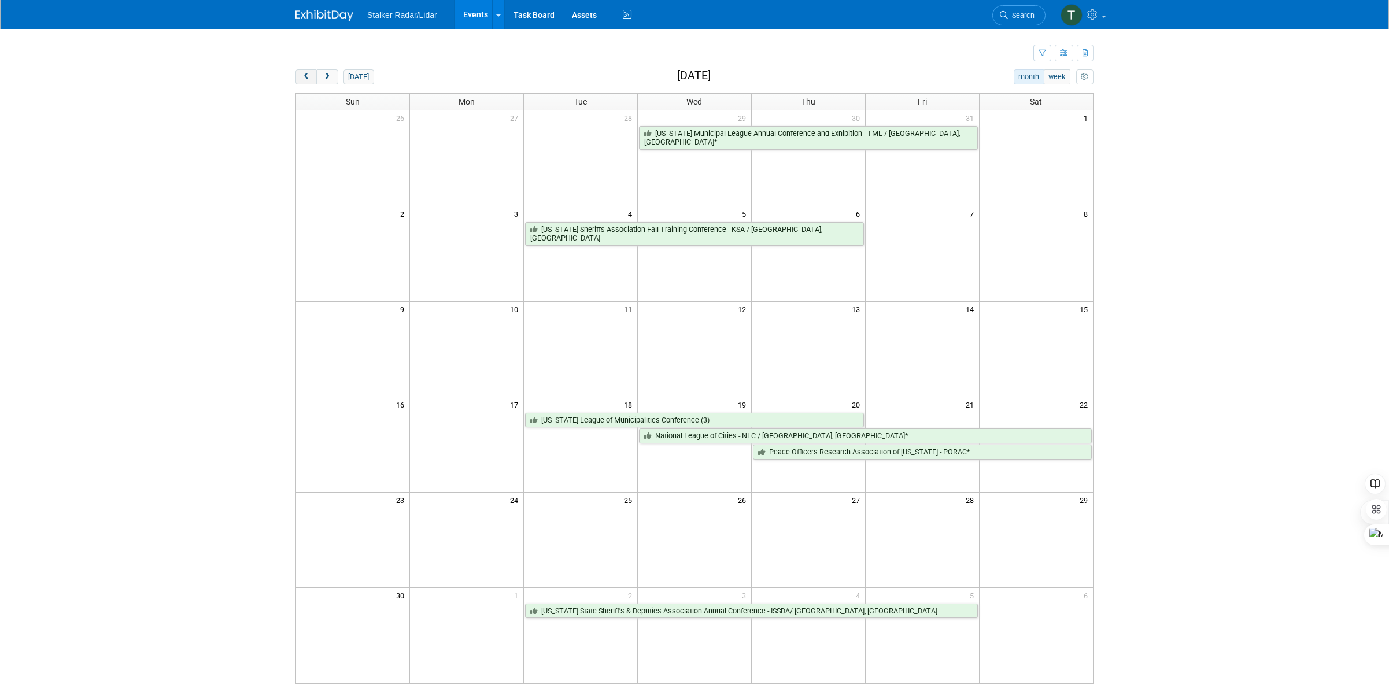
click at [301, 76] on button "prev" at bounding box center [306, 76] width 21 height 15
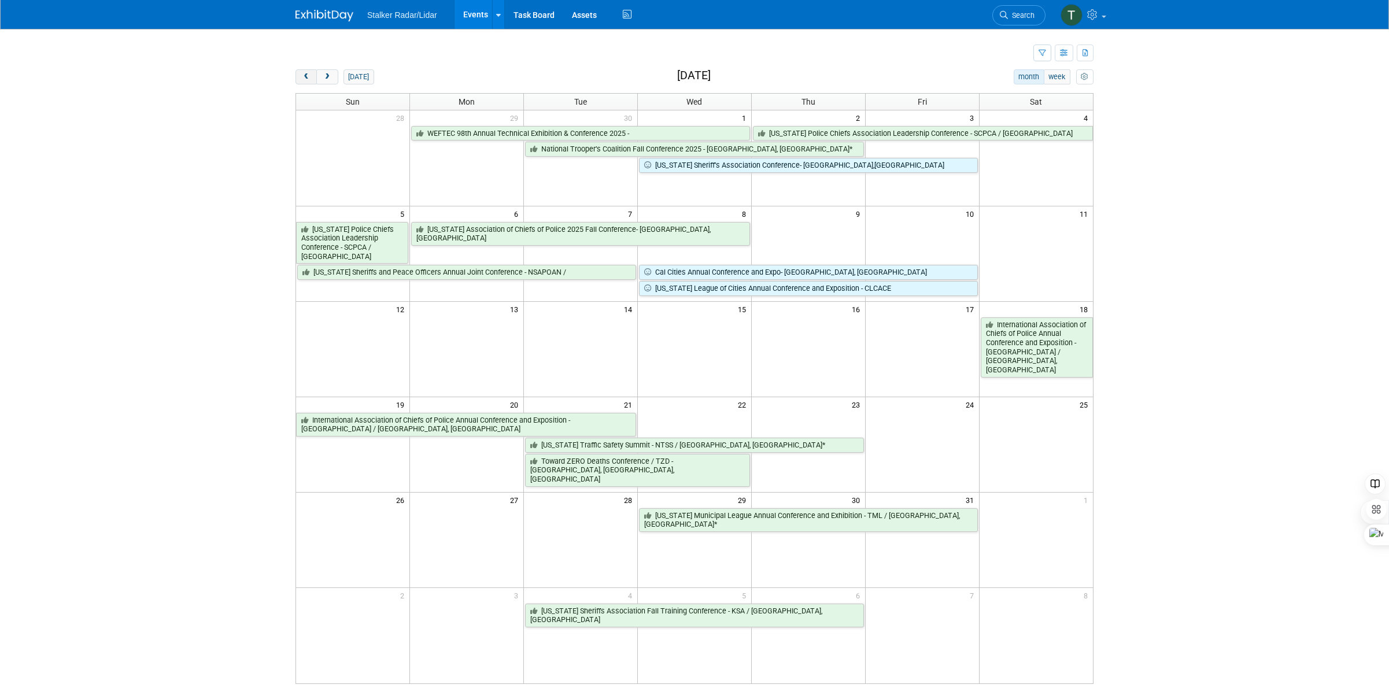
click at [301, 76] on button "prev" at bounding box center [306, 76] width 21 height 15
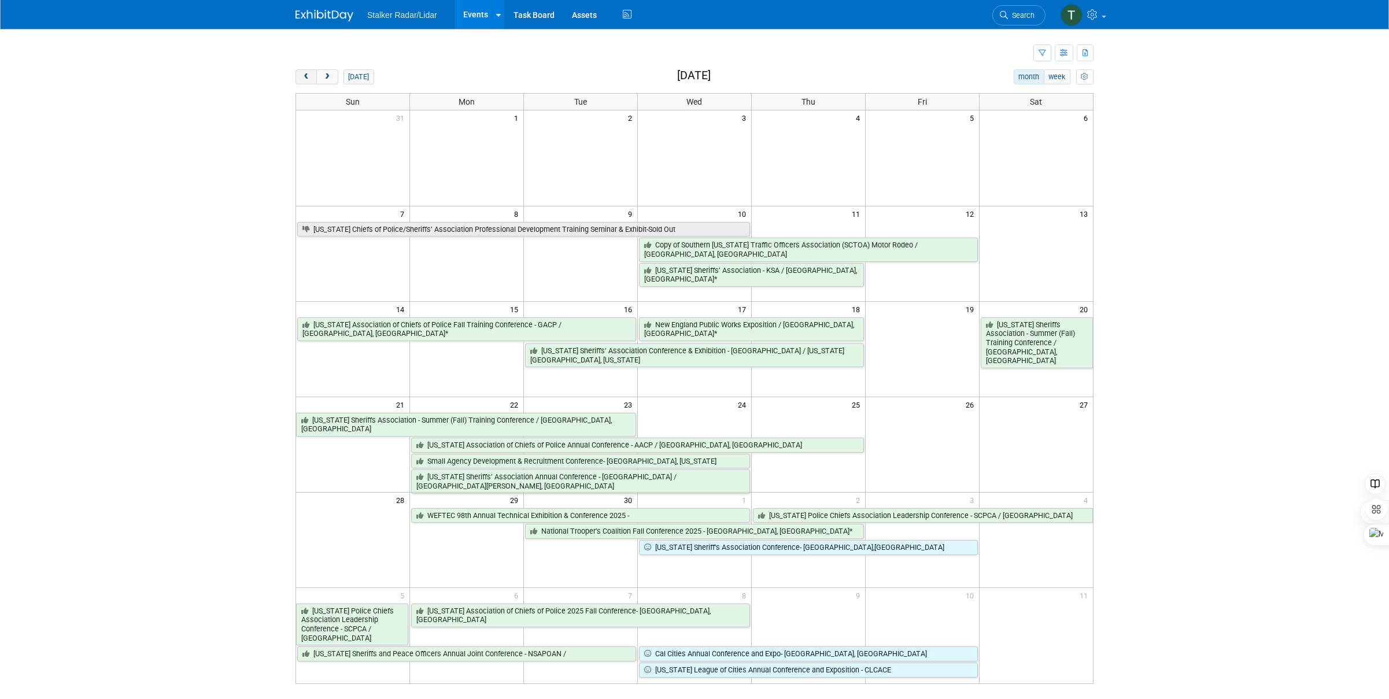
click at [301, 76] on button "prev" at bounding box center [306, 76] width 21 height 15
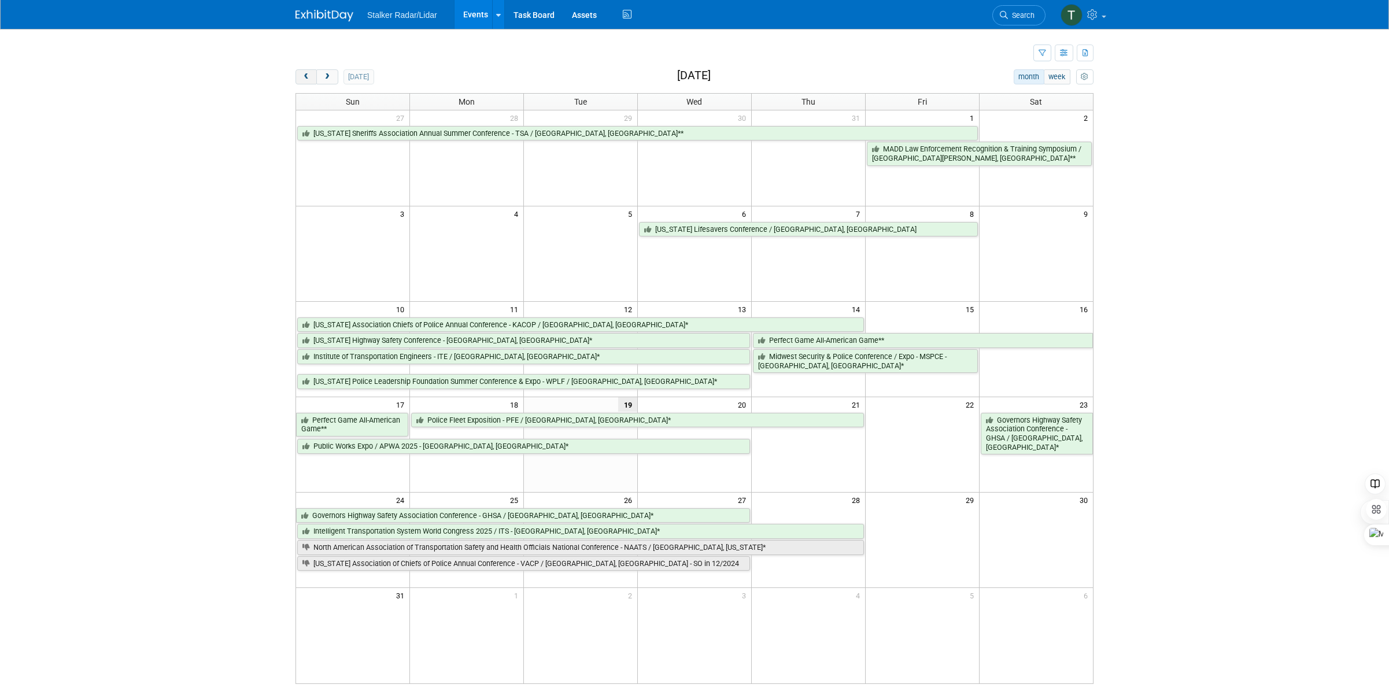
click at [301, 76] on button "prev" at bounding box center [306, 76] width 21 height 15
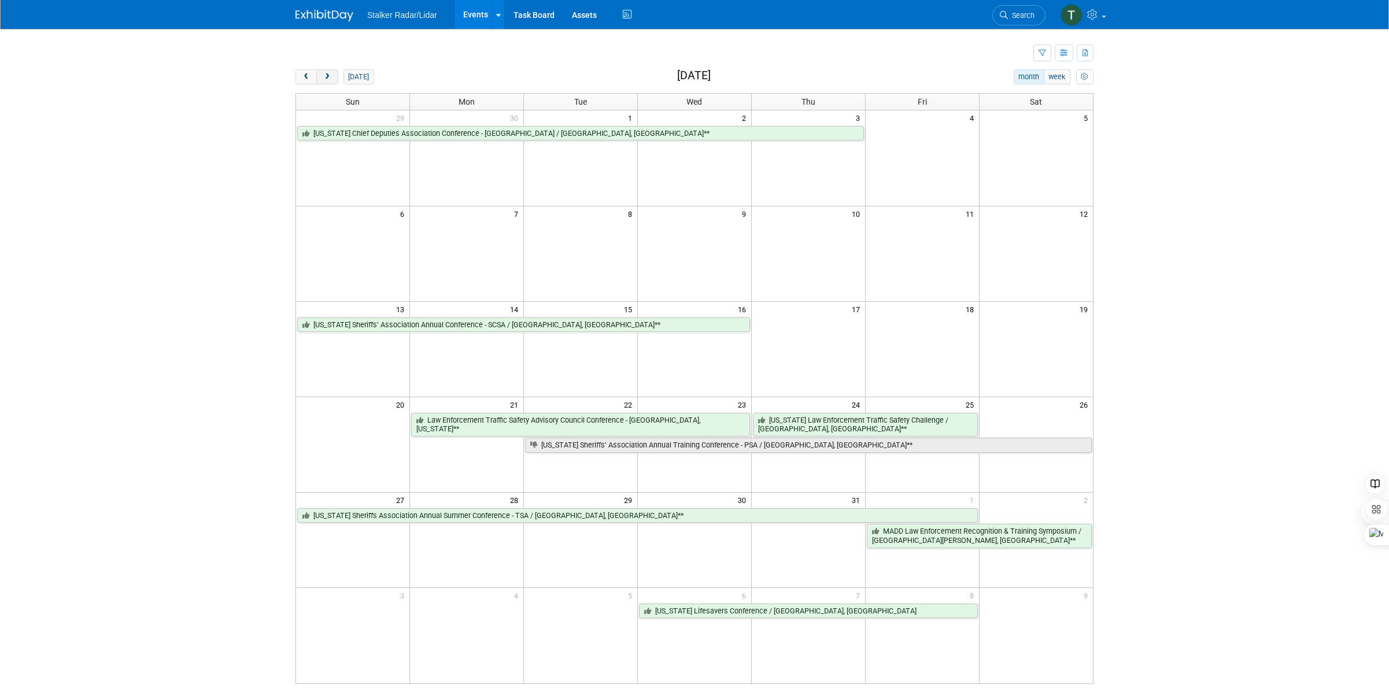
click at [326, 77] on span "next" at bounding box center [327, 77] width 9 height 8
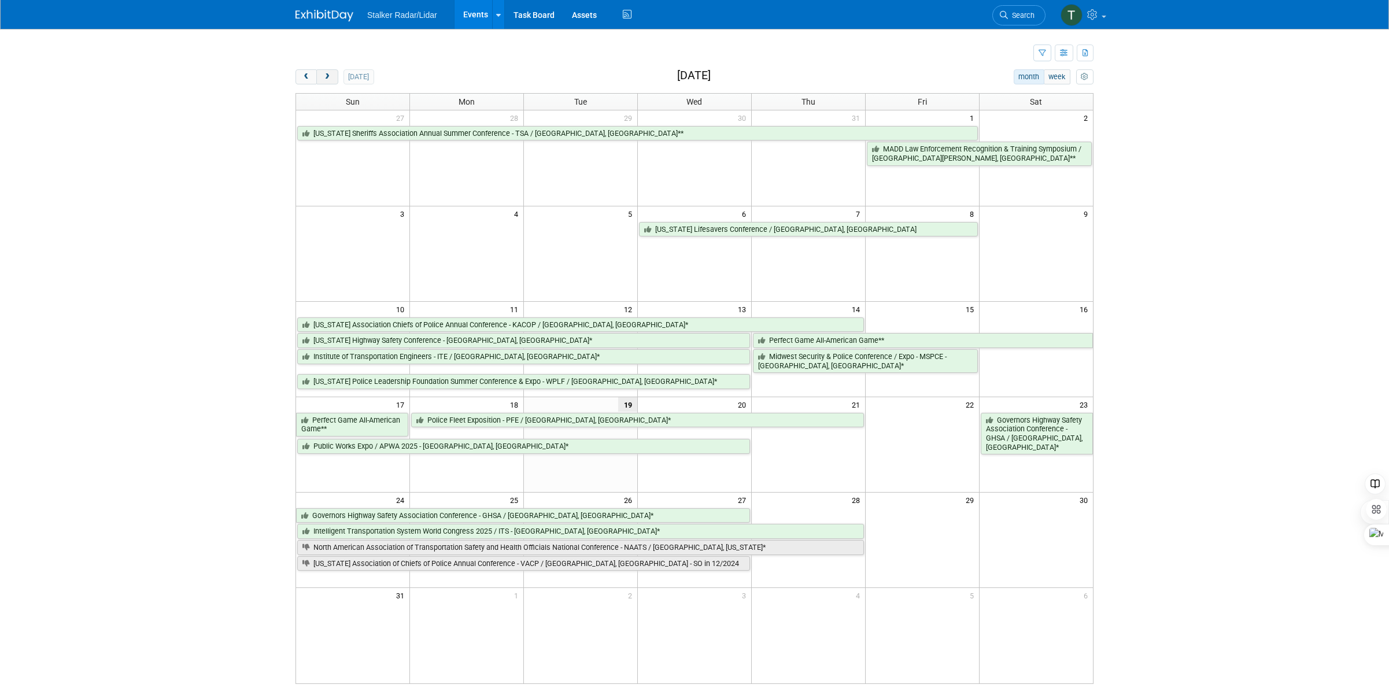
click at [328, 76] on span "next" at bounding box center [327, 77] width 9 height 8
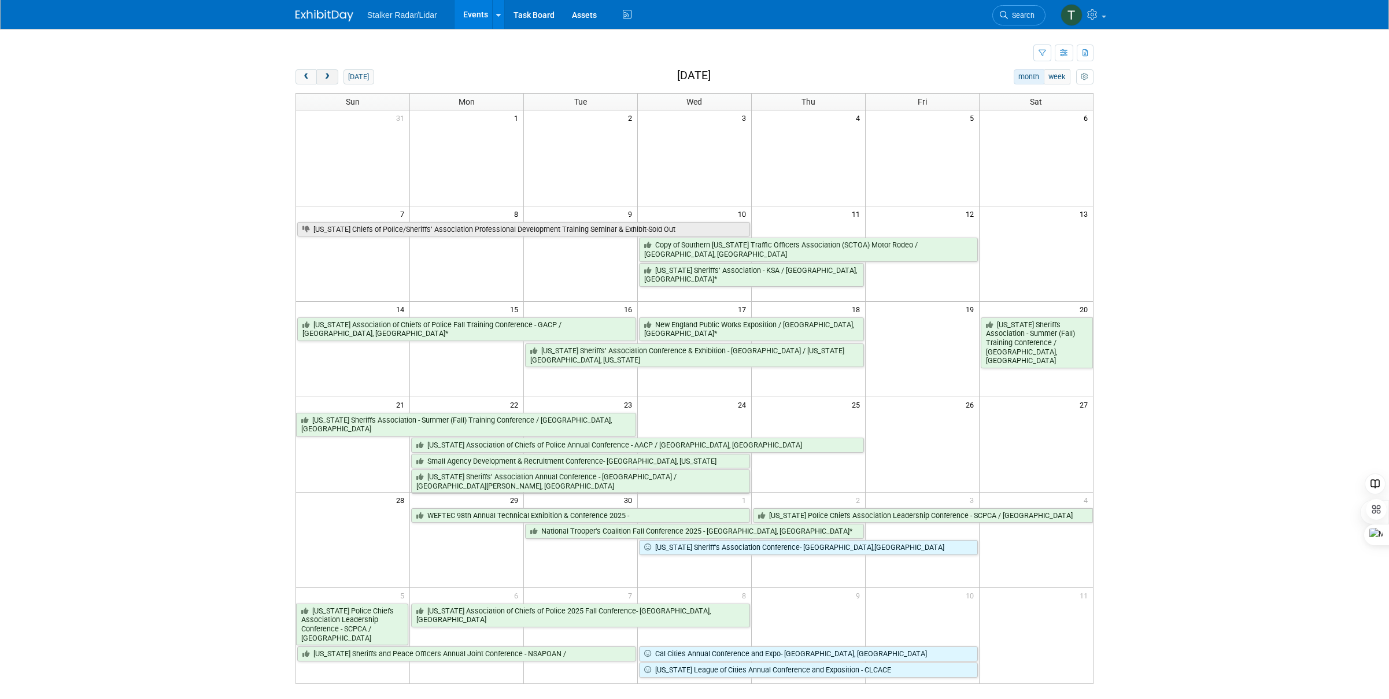
click at [328, 76] on span "next" at bounding box center [327, 77] width 9 height 8
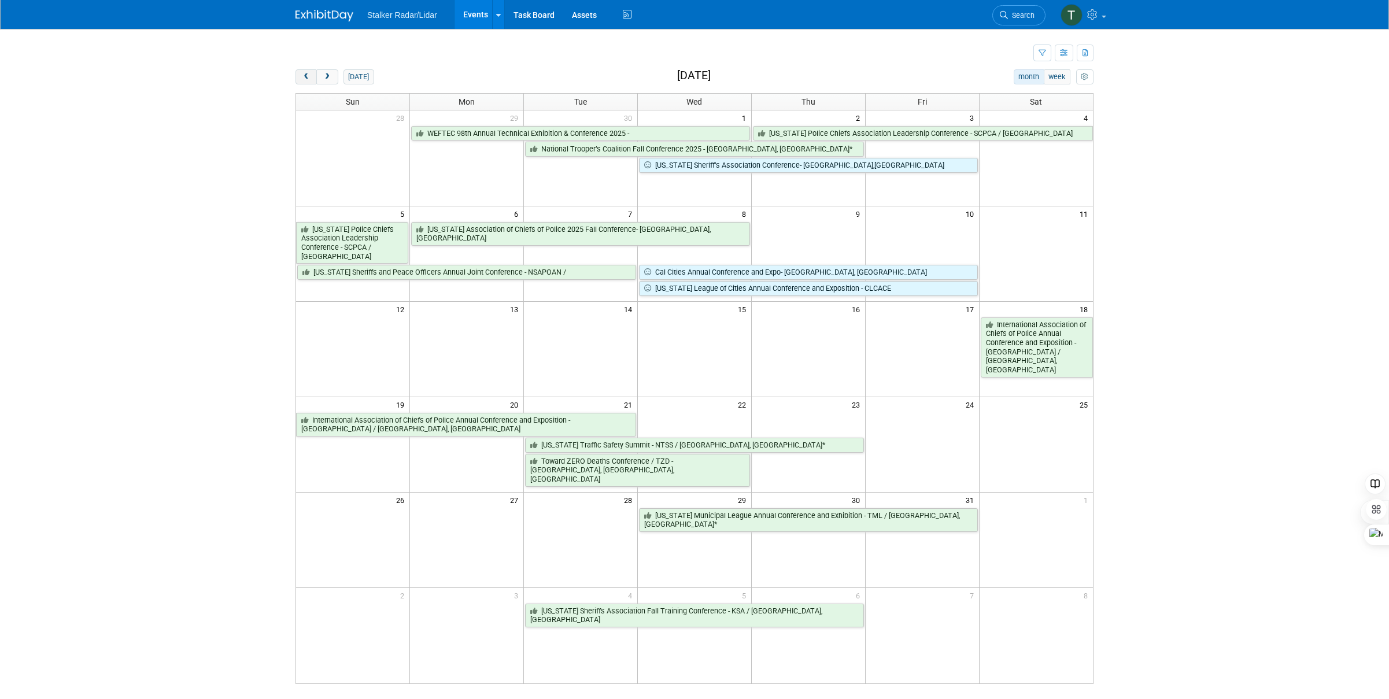
click at [309, 75] on span "prev" at bounding box center [306, 77] width 9 height 8
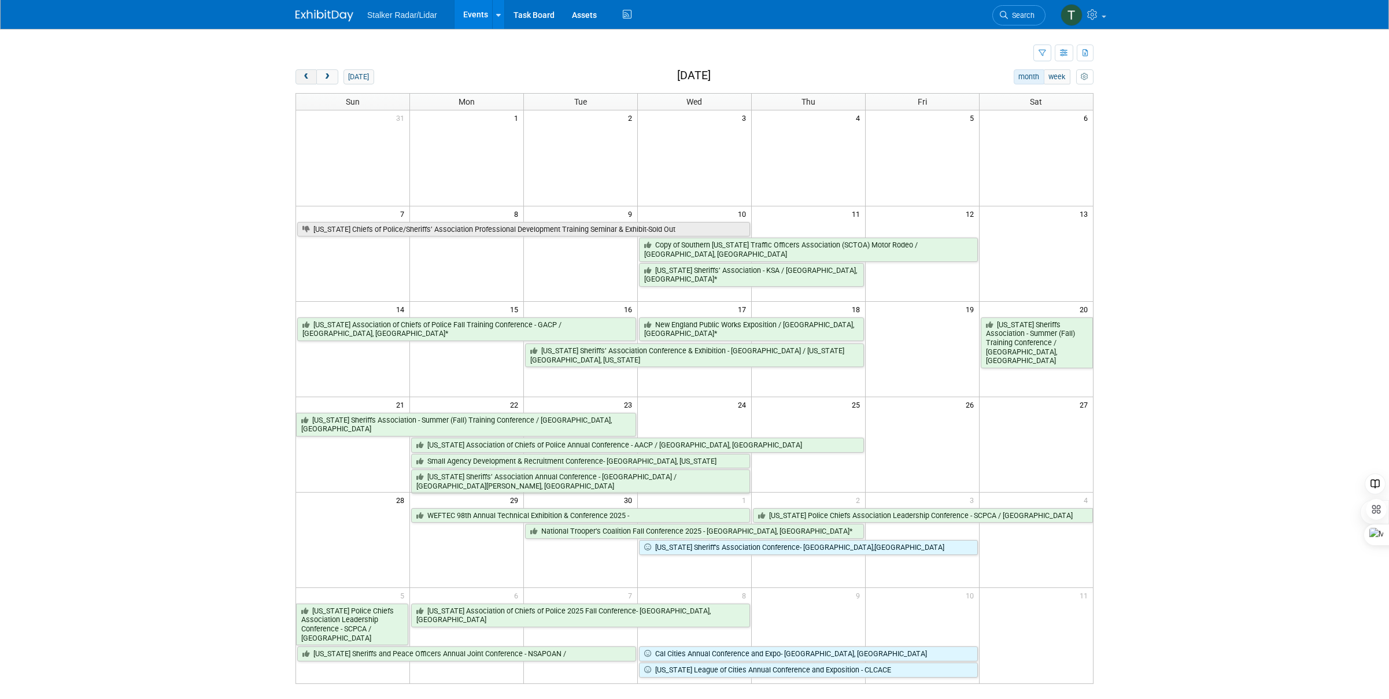
click at [309, 75] on span "prev" at bounding box center [306, 77] width 9 height 8
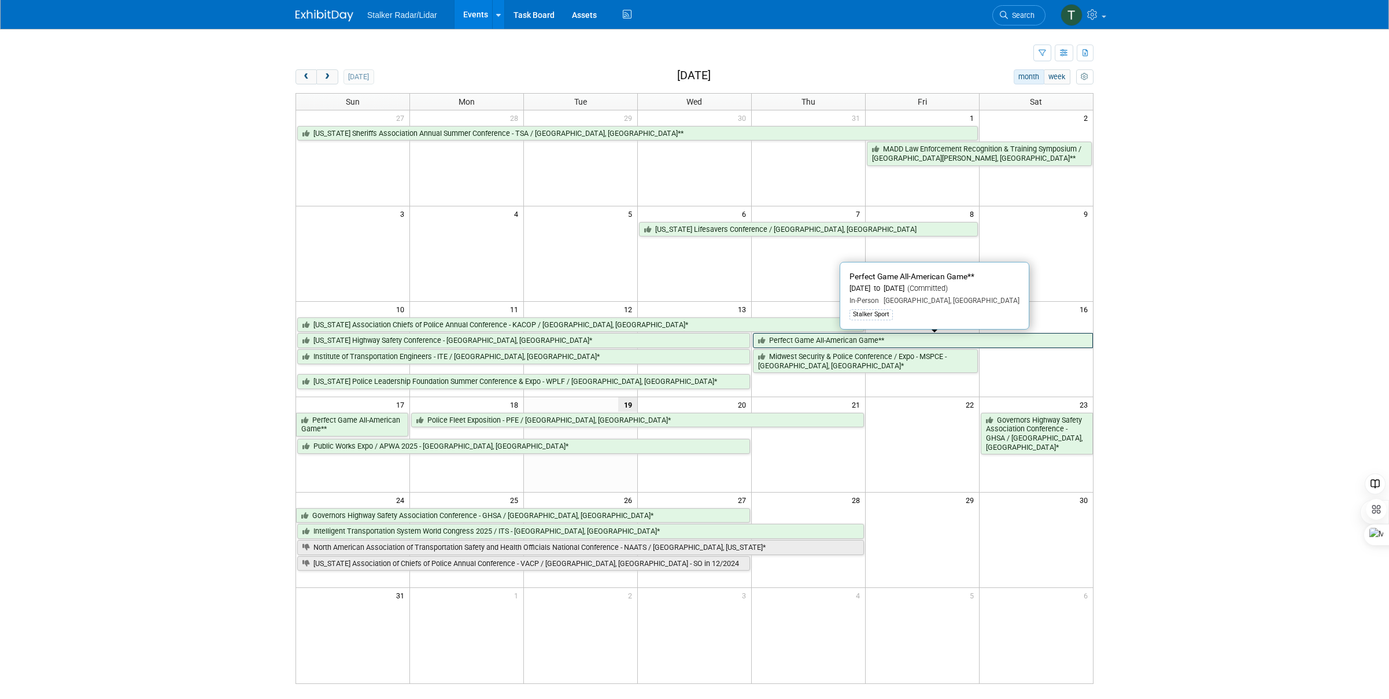
click at [892, 339] on link "Perfect Game All-American Game**" at bounding box center [923, 340] width 340 height 15
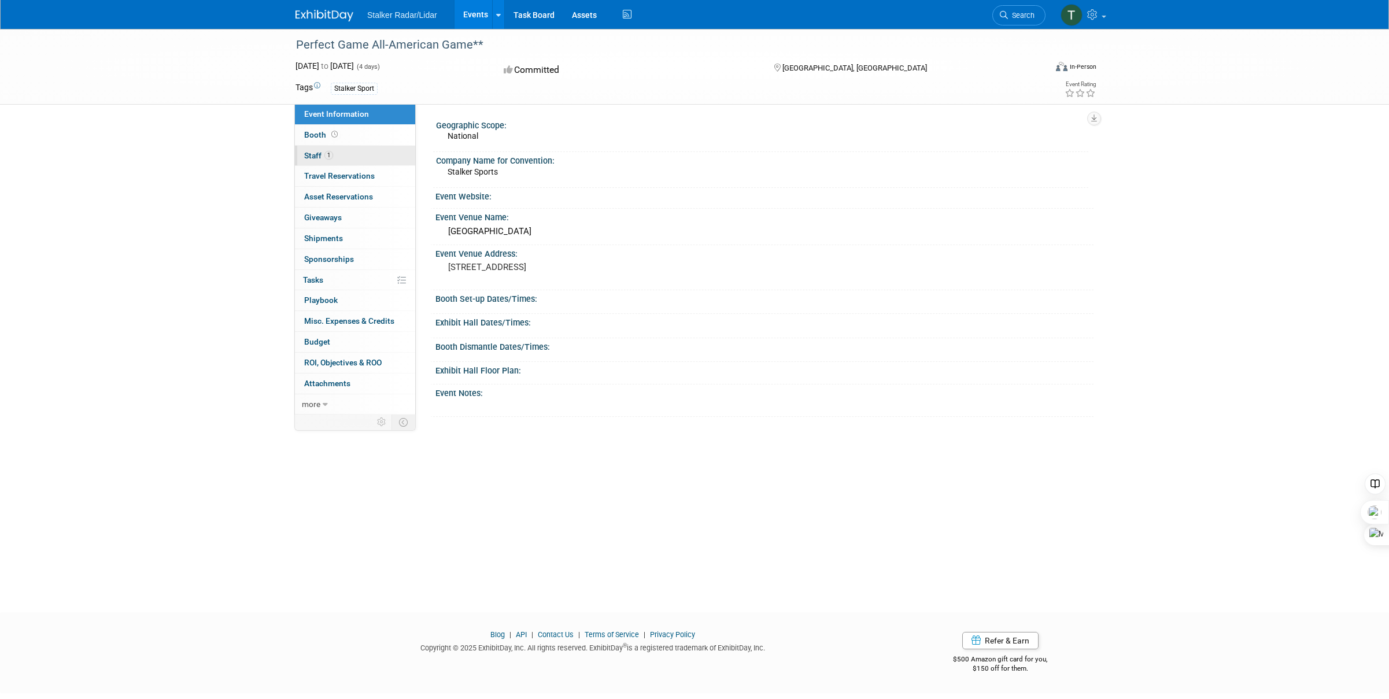
click at [324, 154] on span "1" at bounding box center [328, 155] width 9 height 9
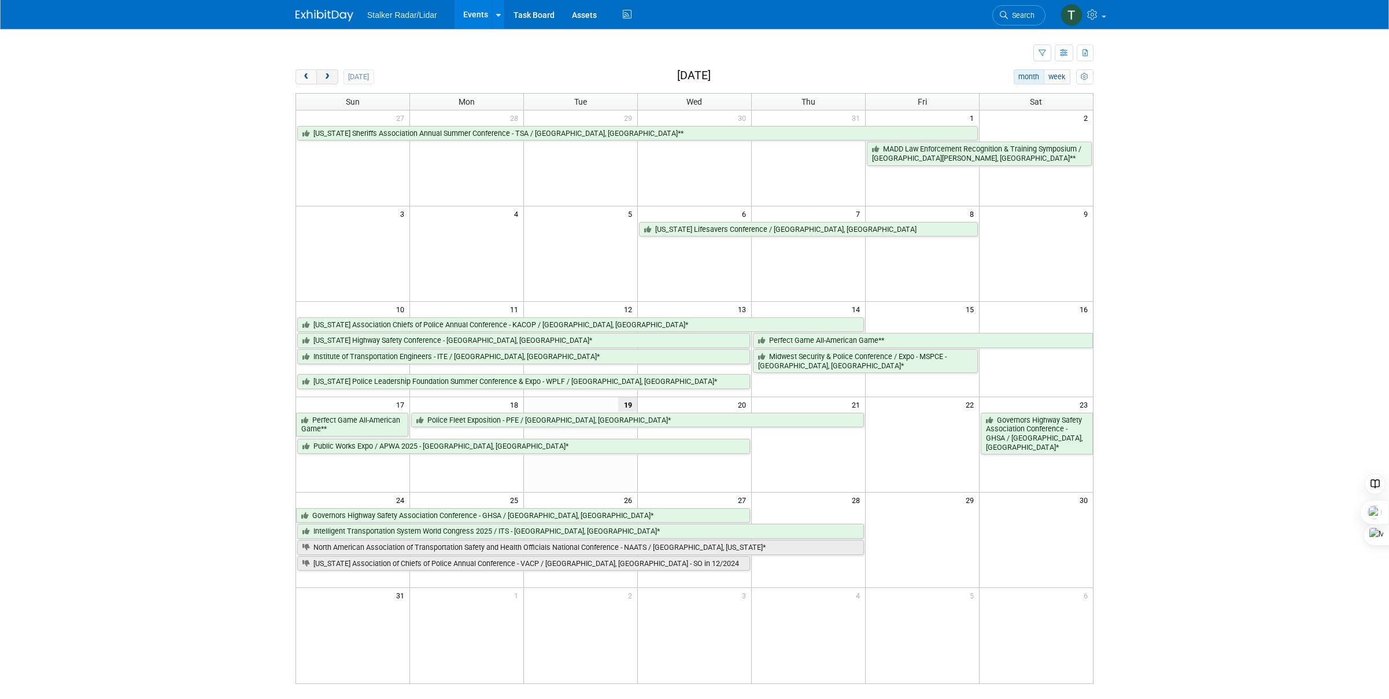
click at [327, 79] on span "next" at bounding box center [327, 77] width 9 height 8
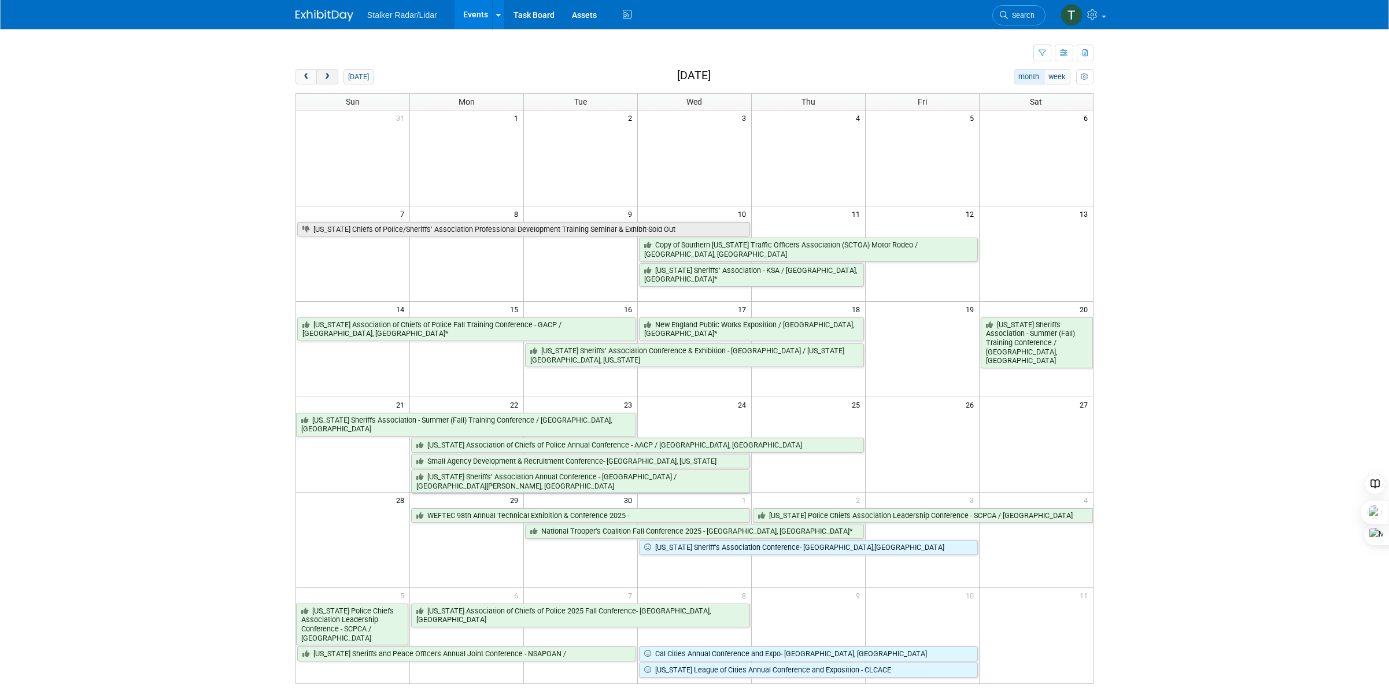
click at [327, 79] on span "next" at bounding box center [327, 77] width 9 height 8
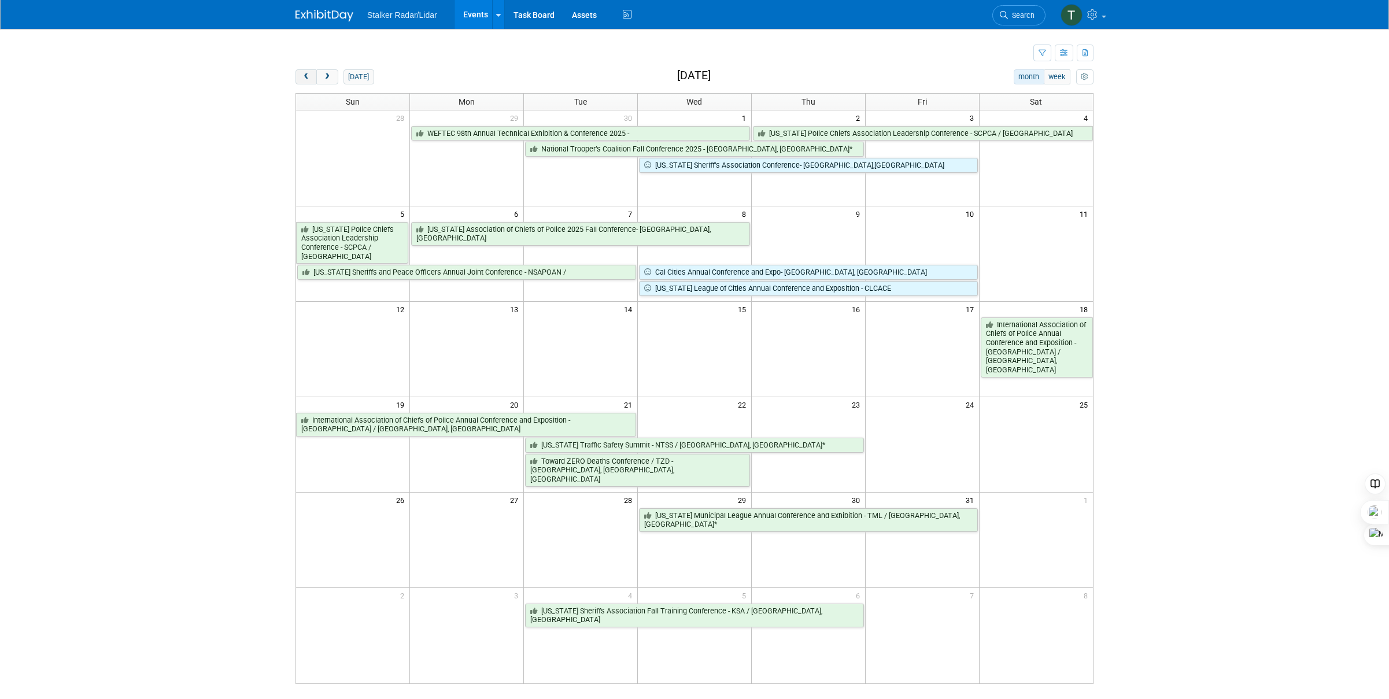
click at [309, 82] on button "prev" at bounding box center [306, 76] width 21 height 15
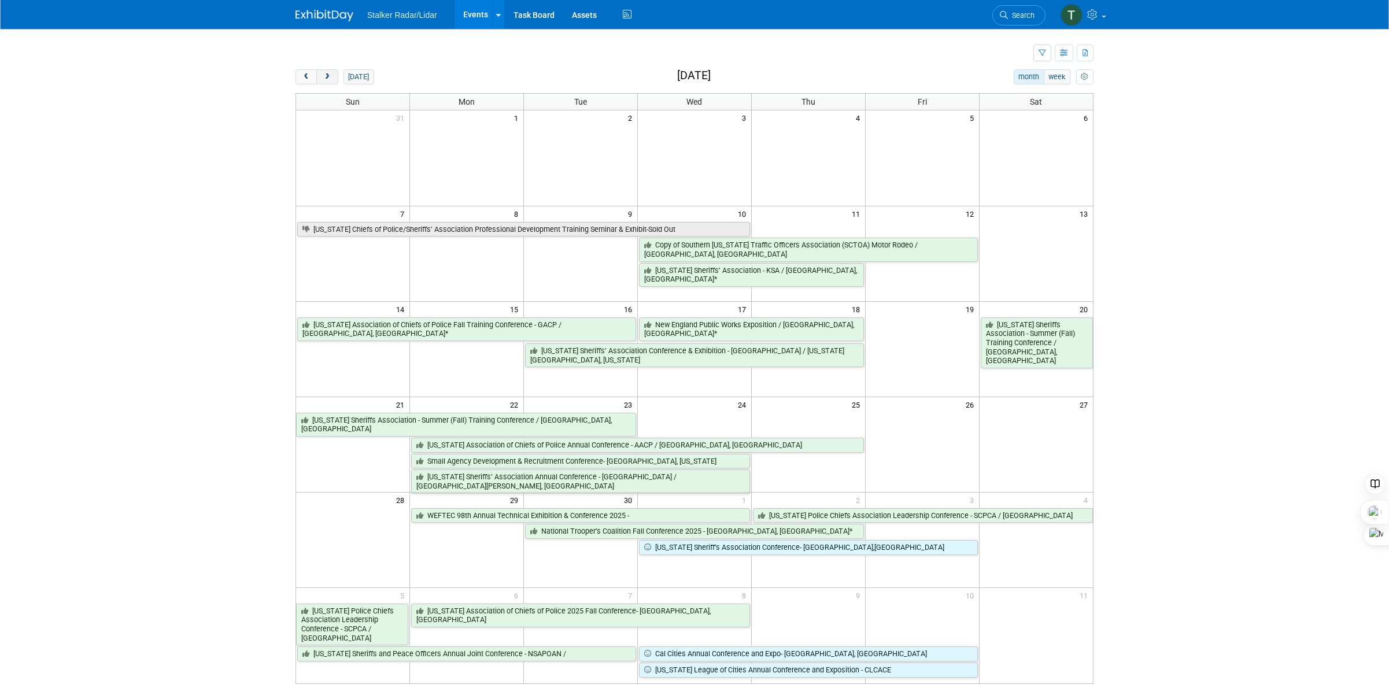
click at [335, 76] on button "next" at bounding box center [326, 76] width 21 height 15
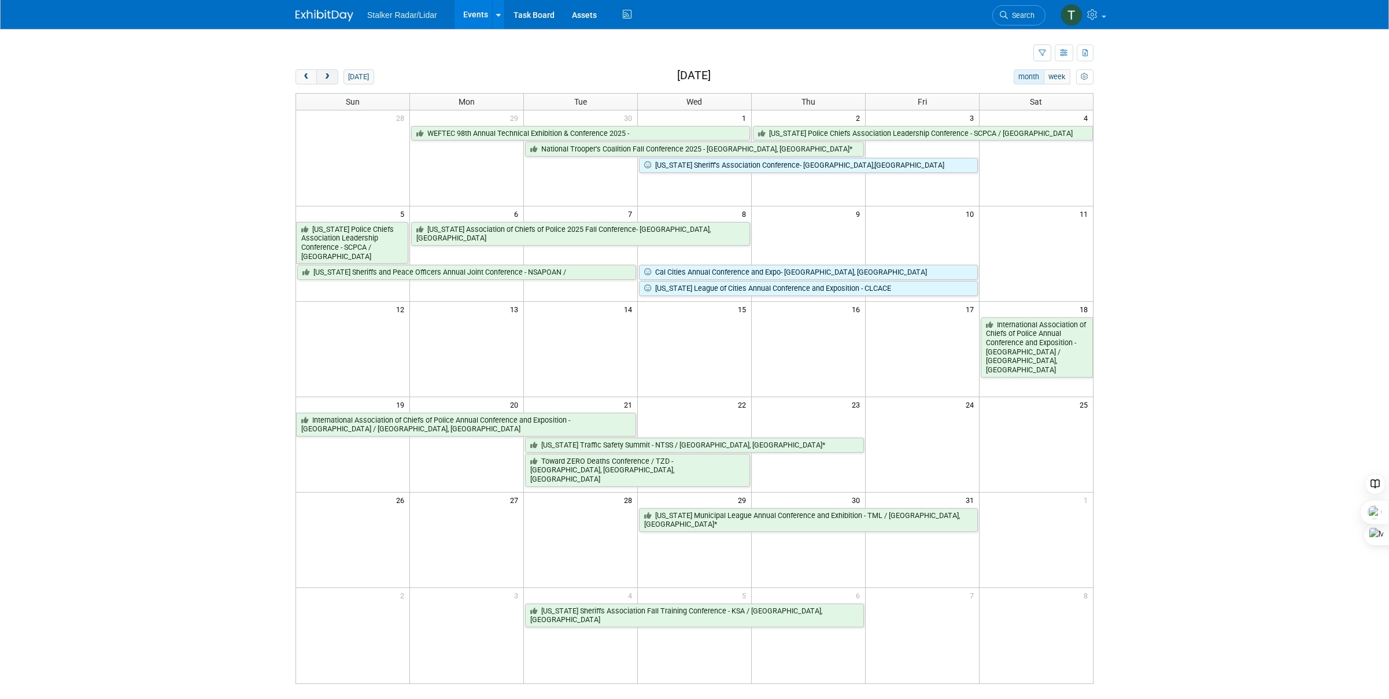
click at [328, 80] on span "next" at bounding box center [327, 77] width 9 height 8
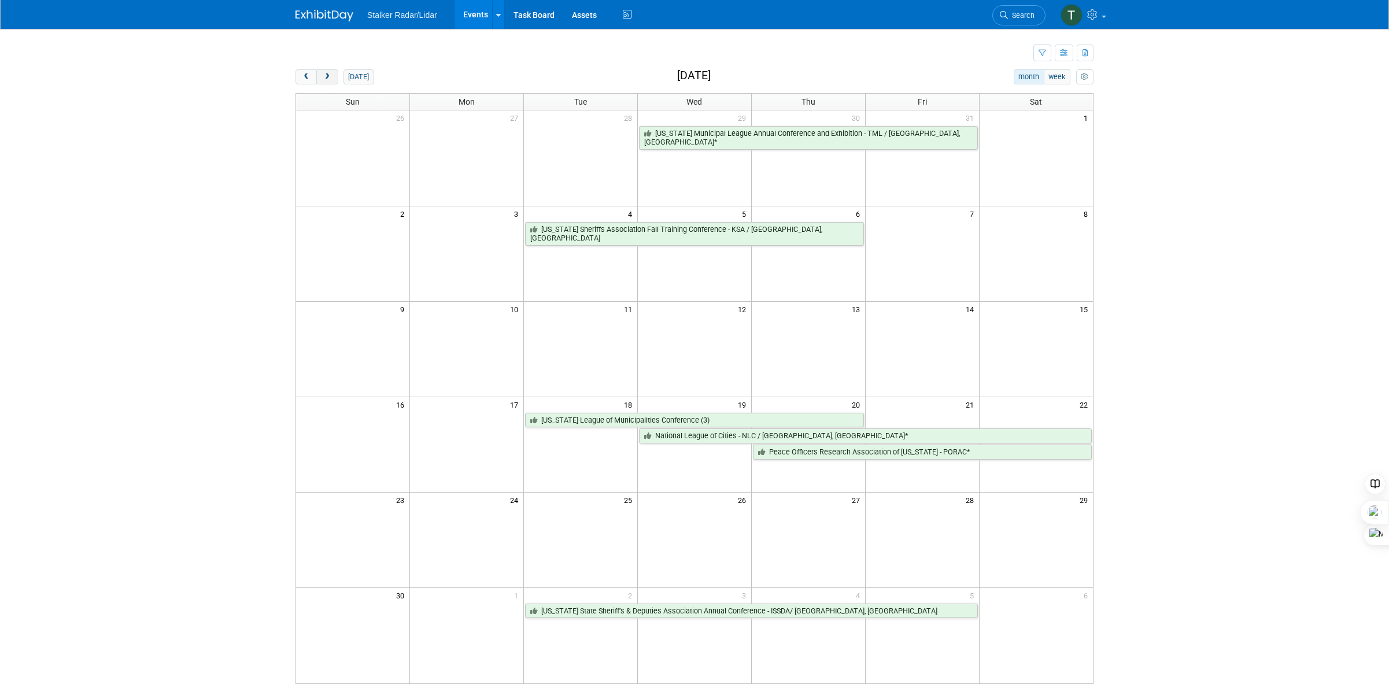
click at [328, 80] on span "next" at bounding box center [327, 77] width 9 height 8
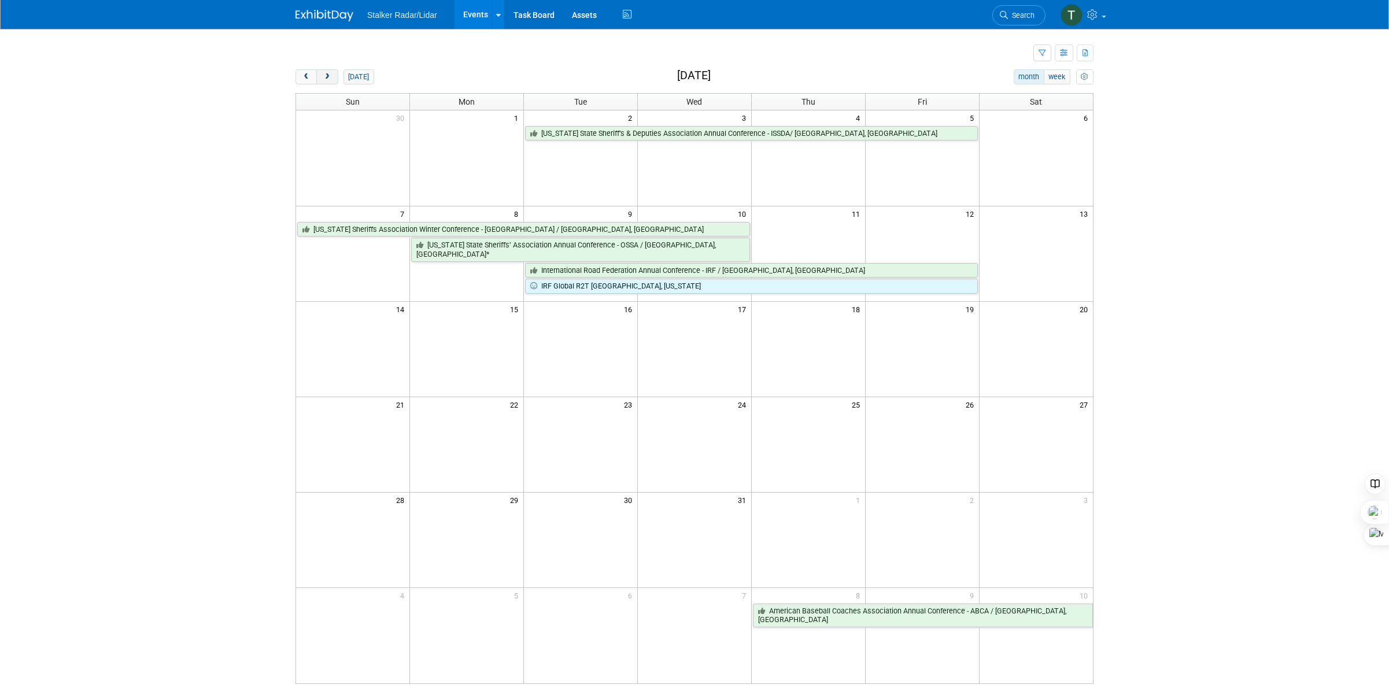
click at [328, 81] on button "next" at bounding box center [326, 76] width 21 height 15
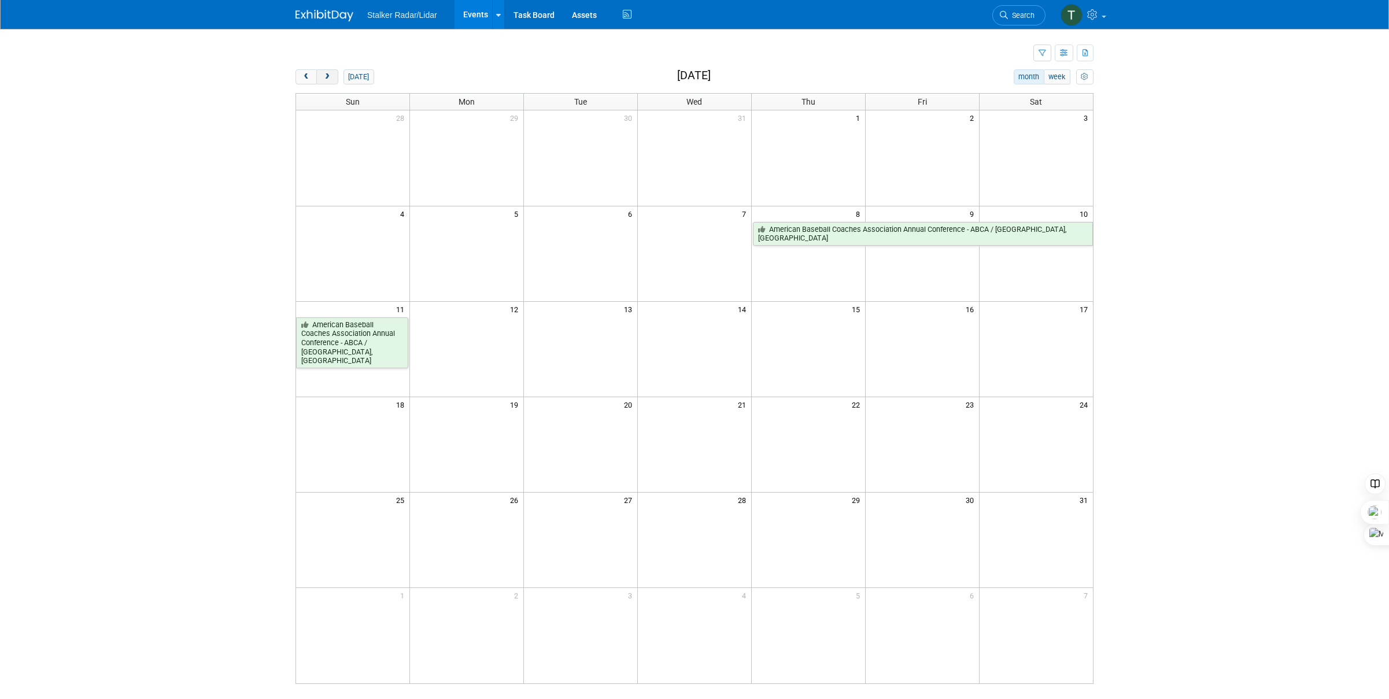
click at [330, 80] on span "next" at bounding box center [327, 77] width 9 height 8
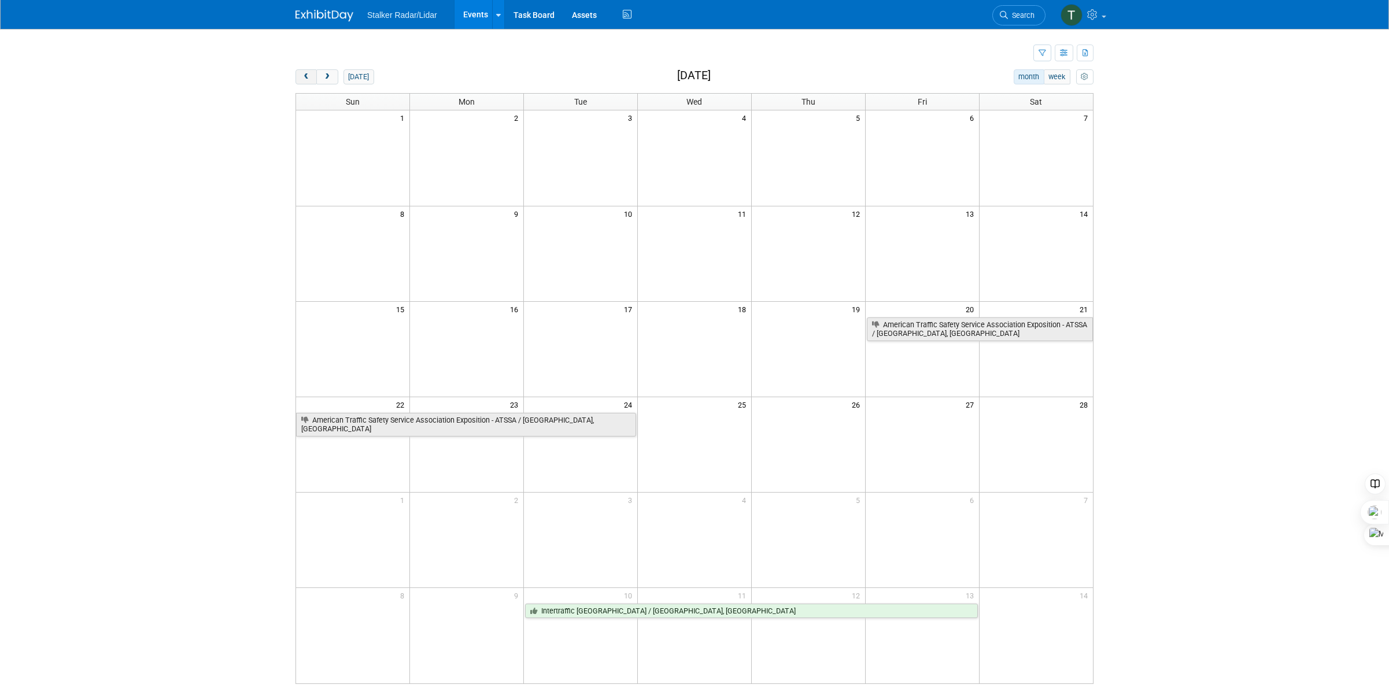
click at [308, 79] on span "prev" at bounding box center [306, 77] width 9 height 8
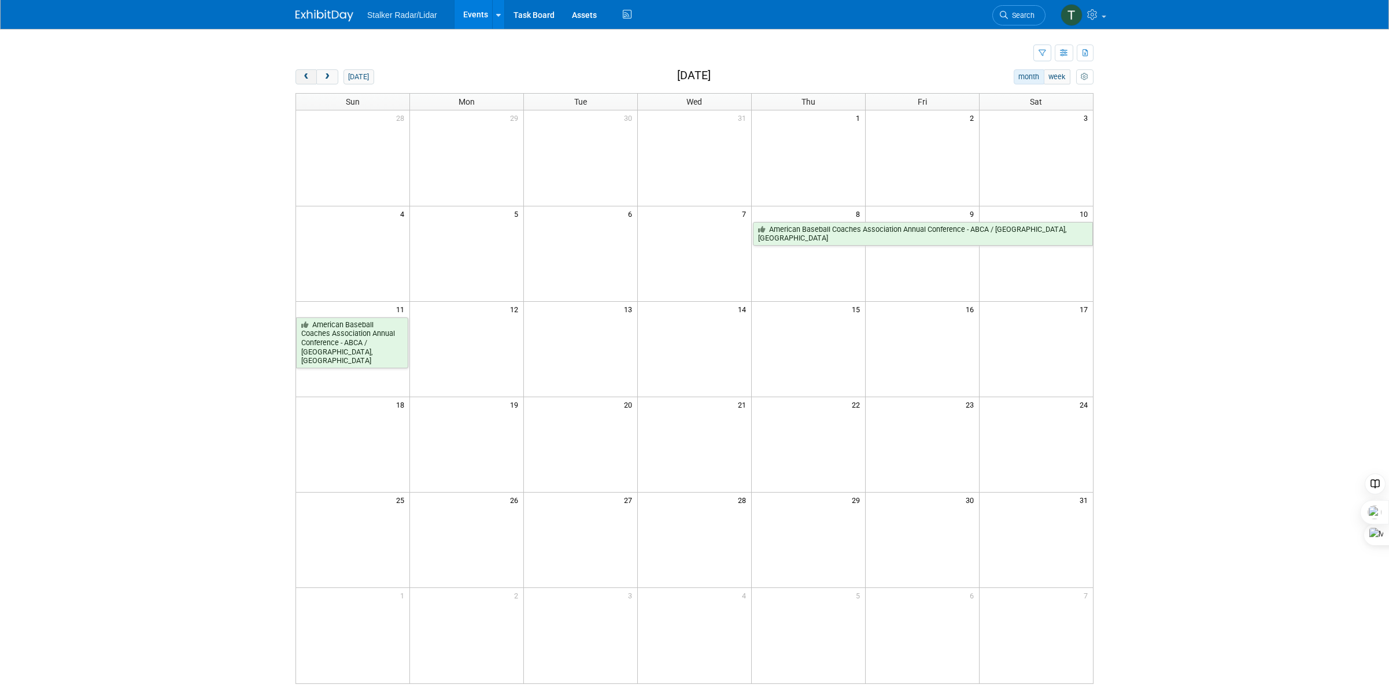
click at [304, 79] on span "prev" at bounding box center [306, 77] width 9 height 8
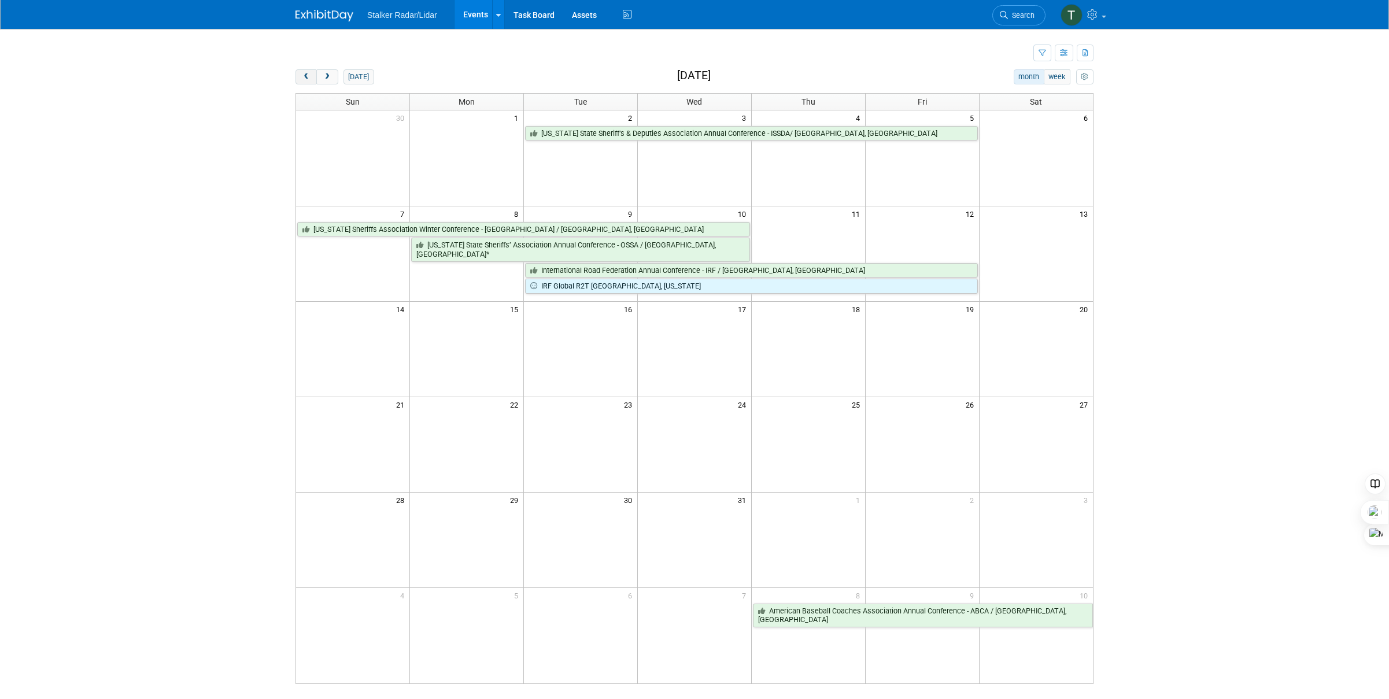
click at [304, 79] on span "prev" at bounding box center [306, 77] width 9 height 8
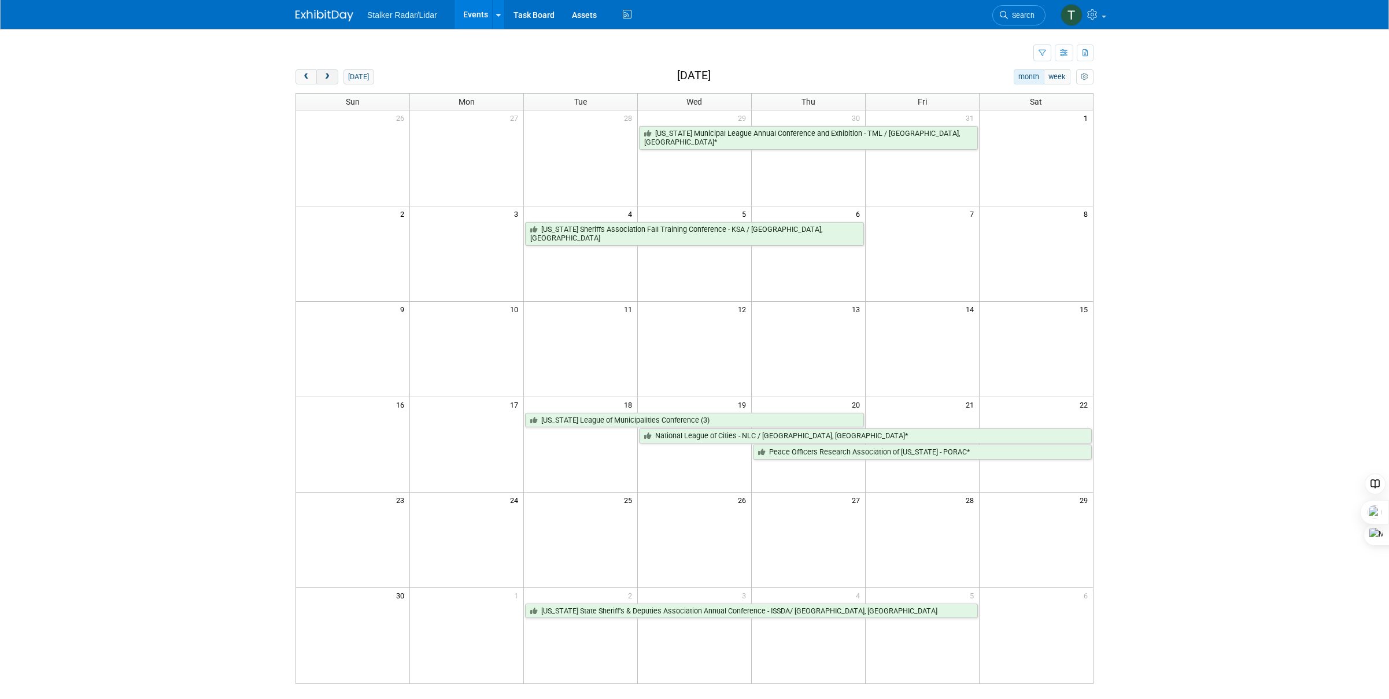
click at [332, 79] on button "next" at bounding box center [326, 76] width 21 height 15
